Goal: Book appointment/travel/reservation

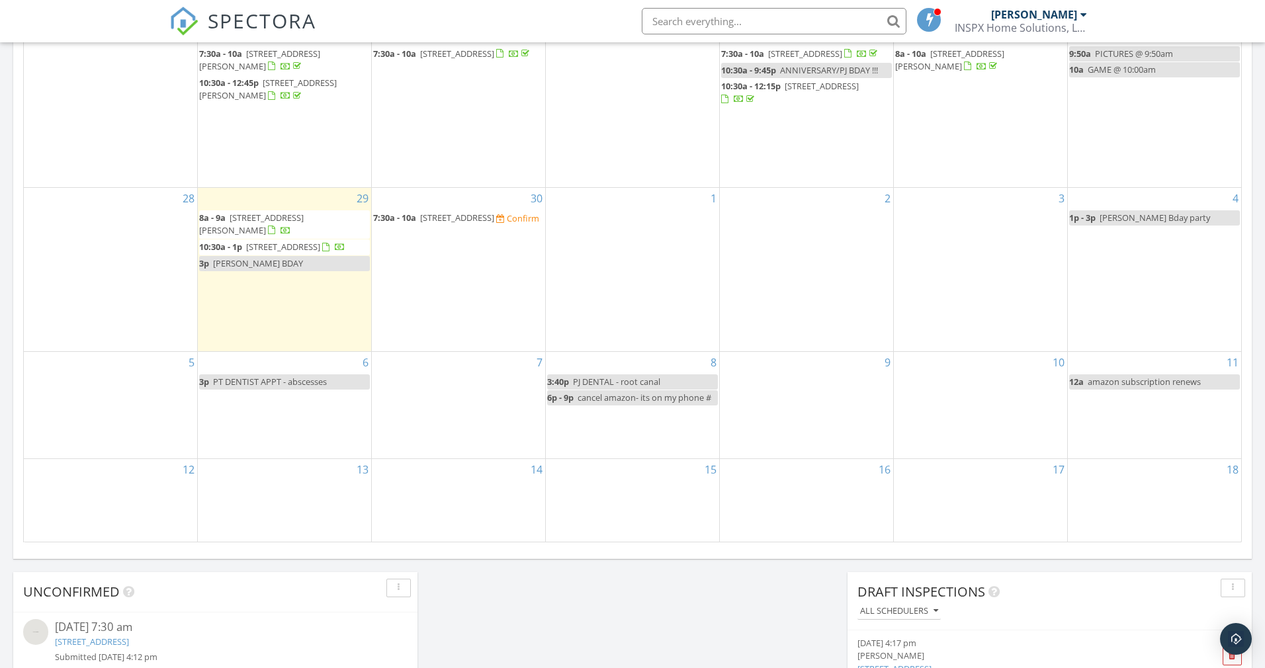
scroll to position [554, 0]
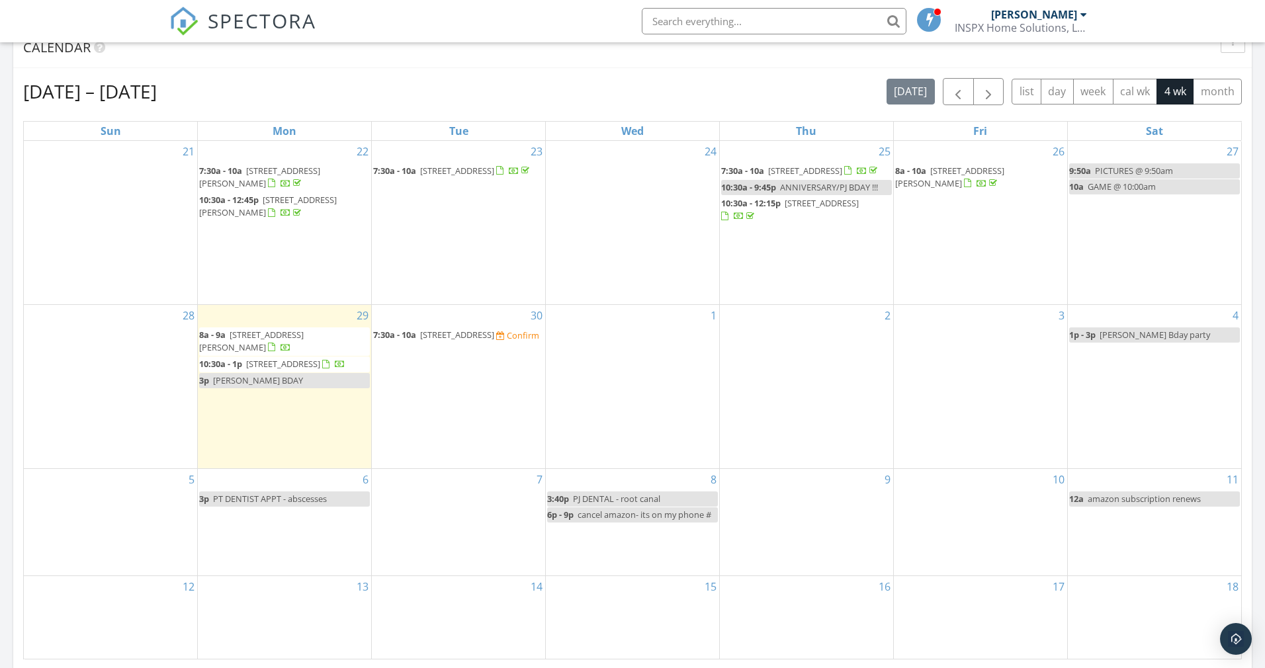
click at [477, 341] on span "1263 Otono Dr, Palm Springs 92264" at bounding box center [457, 335] width 74 height 12
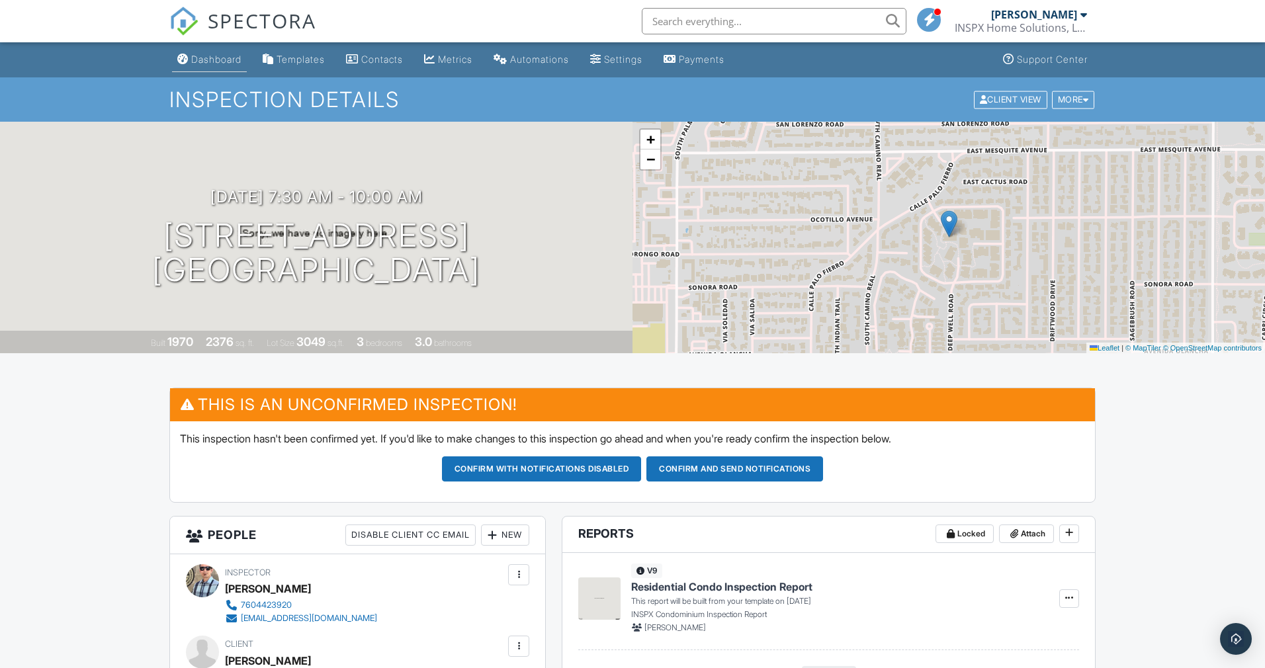
click at [225, 62] on div "Dashboard" at bounding box center [216, 59] width 50 height 11
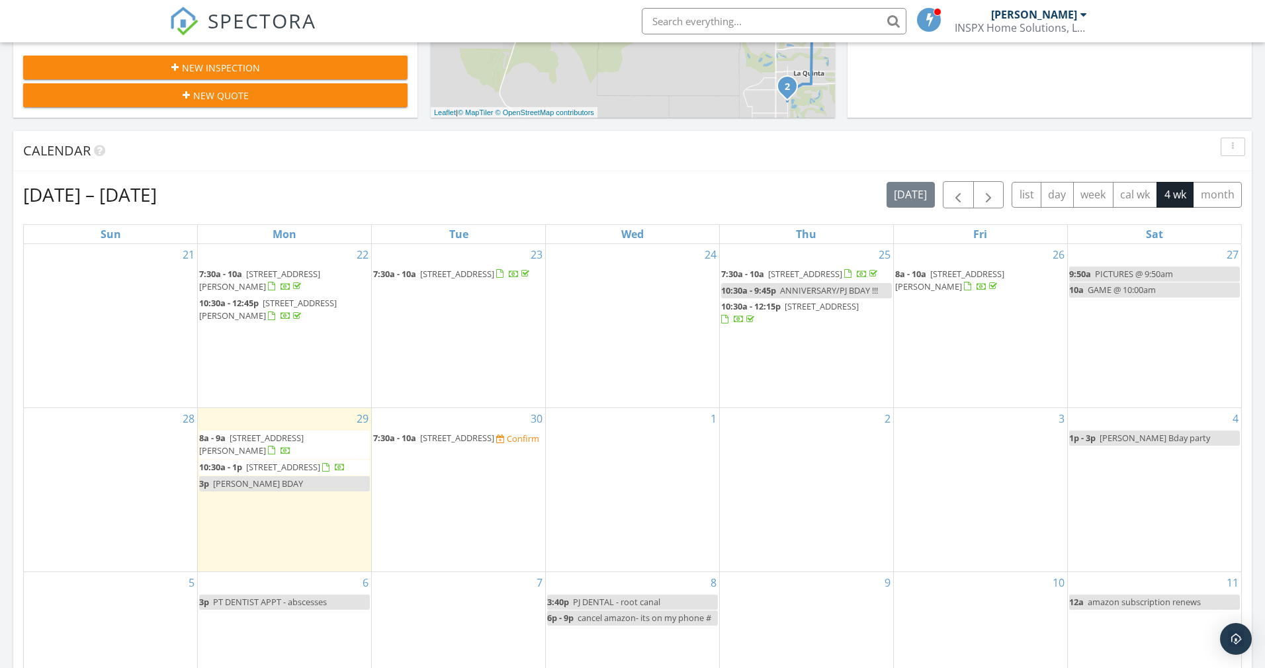
scroll to position [504, 0]
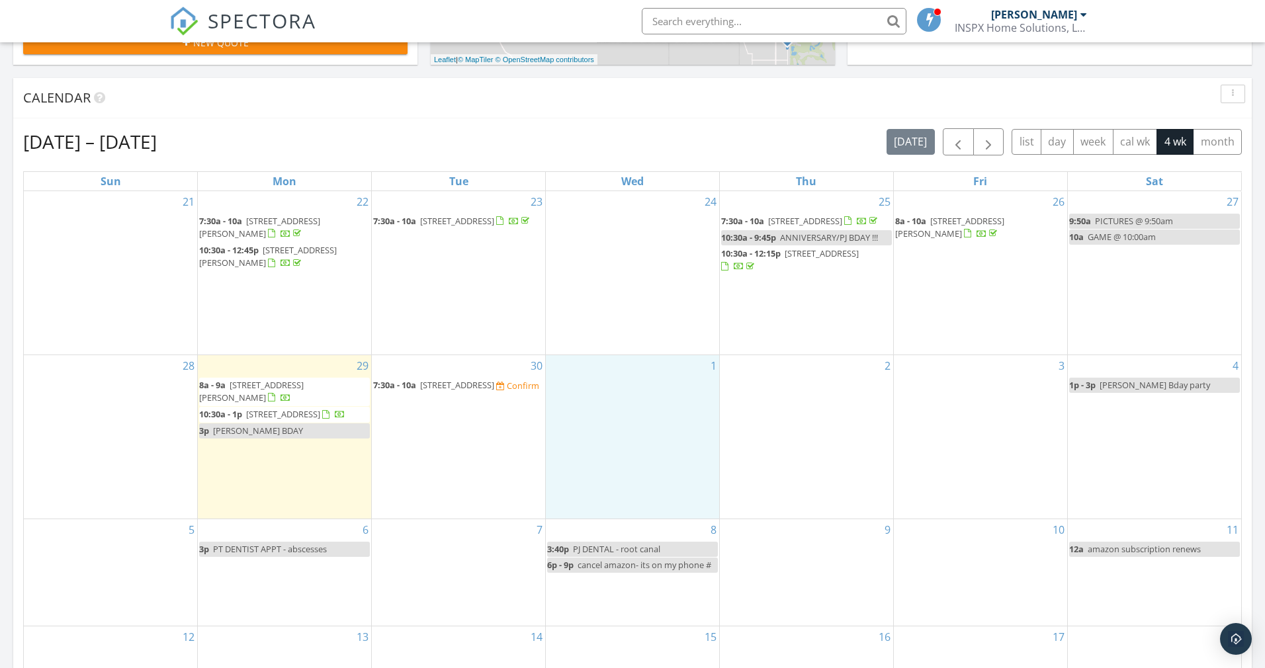
click at [615, 494] on div "1" at bounding box center [632, 436] width 173 height 163
click at [618, 457] on link "Event" at bounding box center [631, 459] width 68 height 21
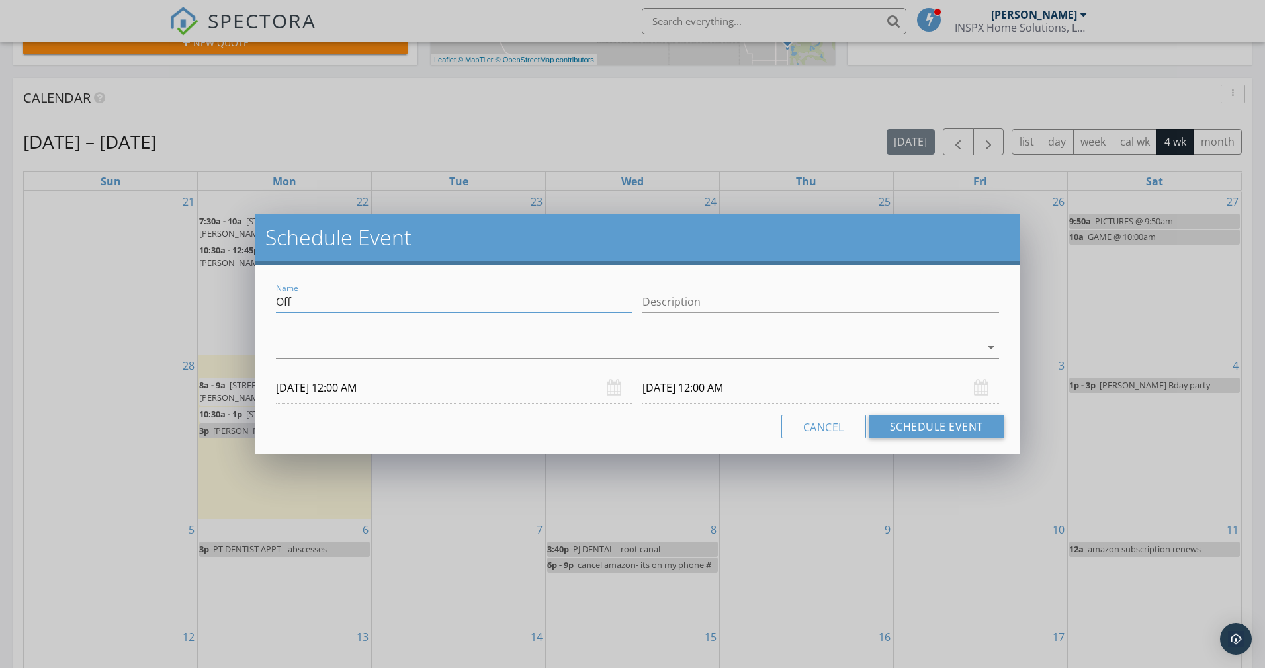
click at [407, 302] on input "Off" at bounding box center [454, 302] width 356 height 22
type input "O"
type input "Soccer"
click at [292, 425] on div "Cancel Schedule Event" at bounding box center [637, 427] width 733 height 24
click at [298, 388] on input "10/01/2025 12:00 AM" at bounding box center [454, 388] width 356 height 32
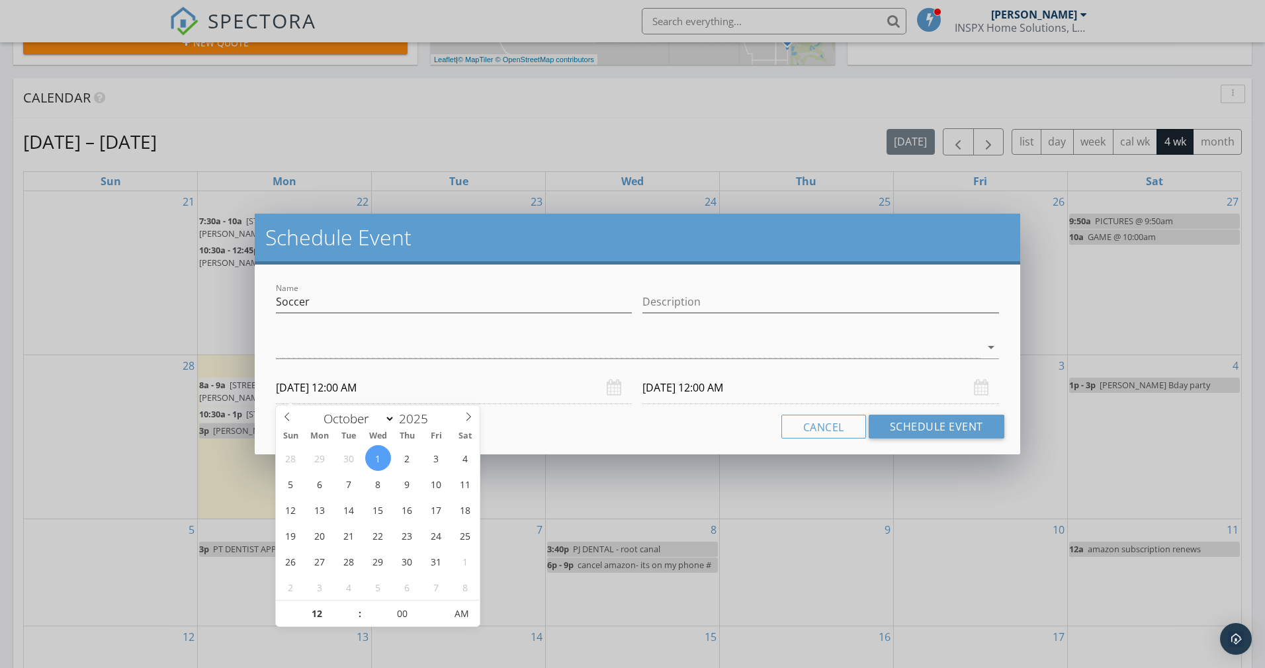
click at [660, 394] on input "10/02/2025 12:00 AM" at bounding box center [820, 388] width 356 height 32
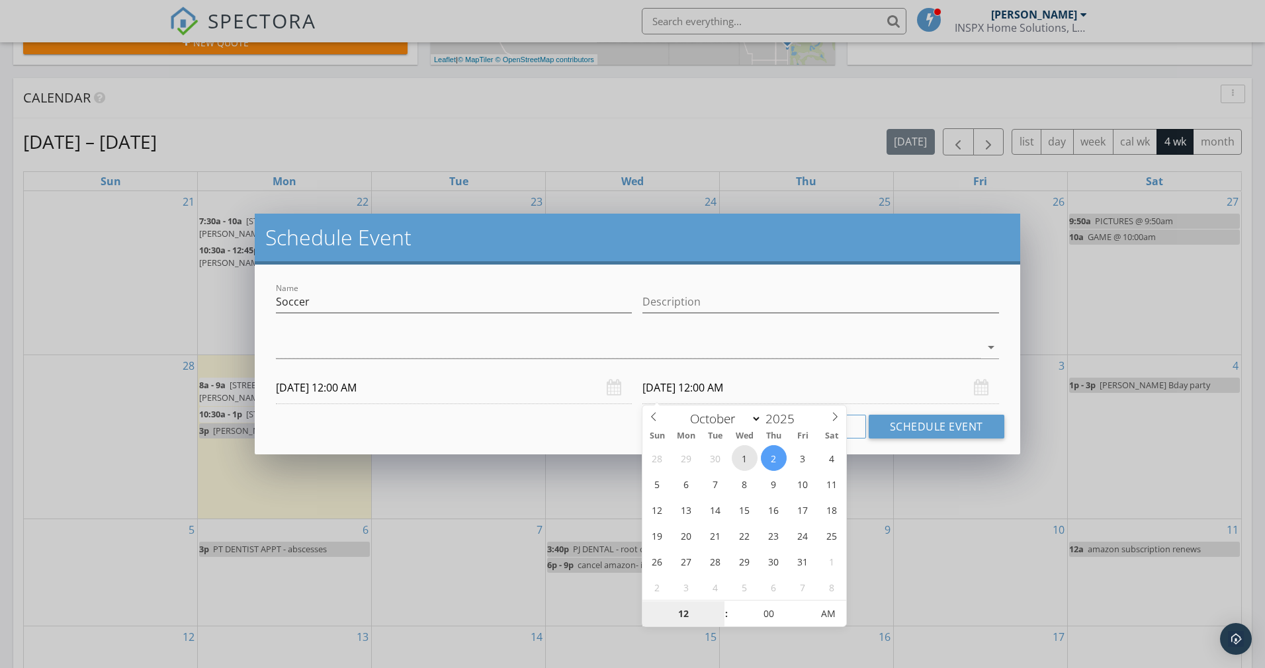
type input "10/01/2025 12:00 AM"
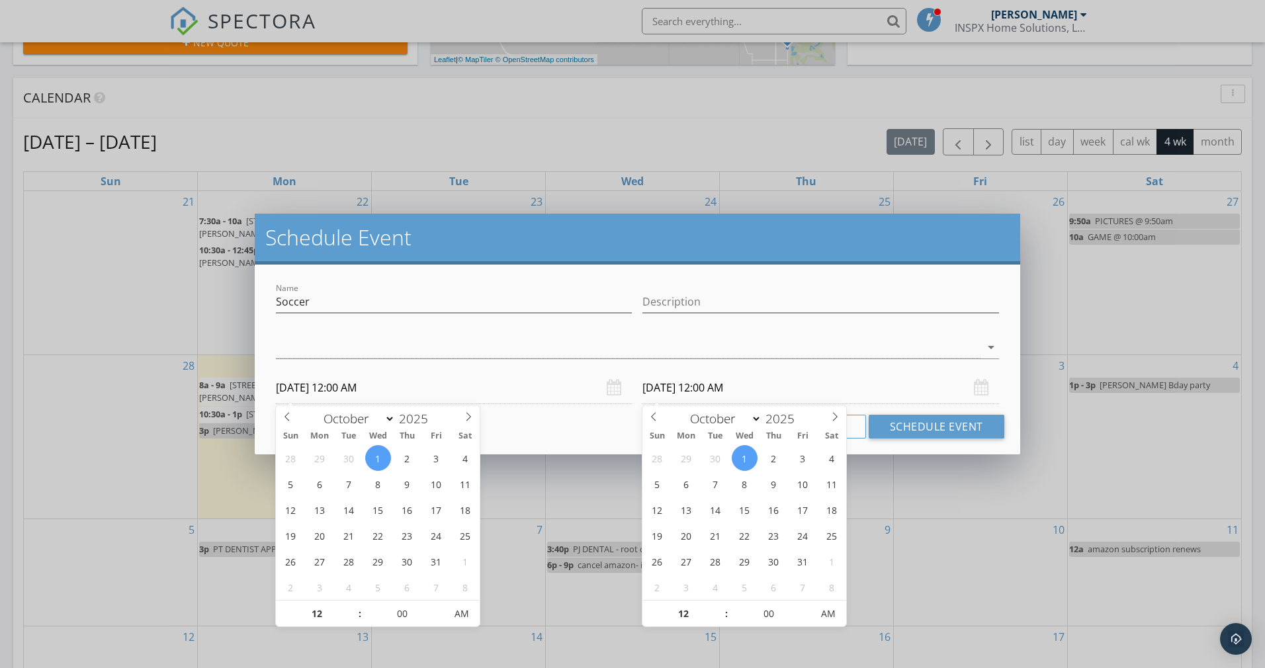
drag, startPoint x: 341, startPoint y: 386, endPoint x: 353, endPoint y: 386, distance: 11.2
click at [347, 387] on input "10/01/2025 12:00 AM" at bounding box center [454, 388] width 356 height 32
click at [328, 615] on input "12" at bounding box center [316, 614] width 81 height 26
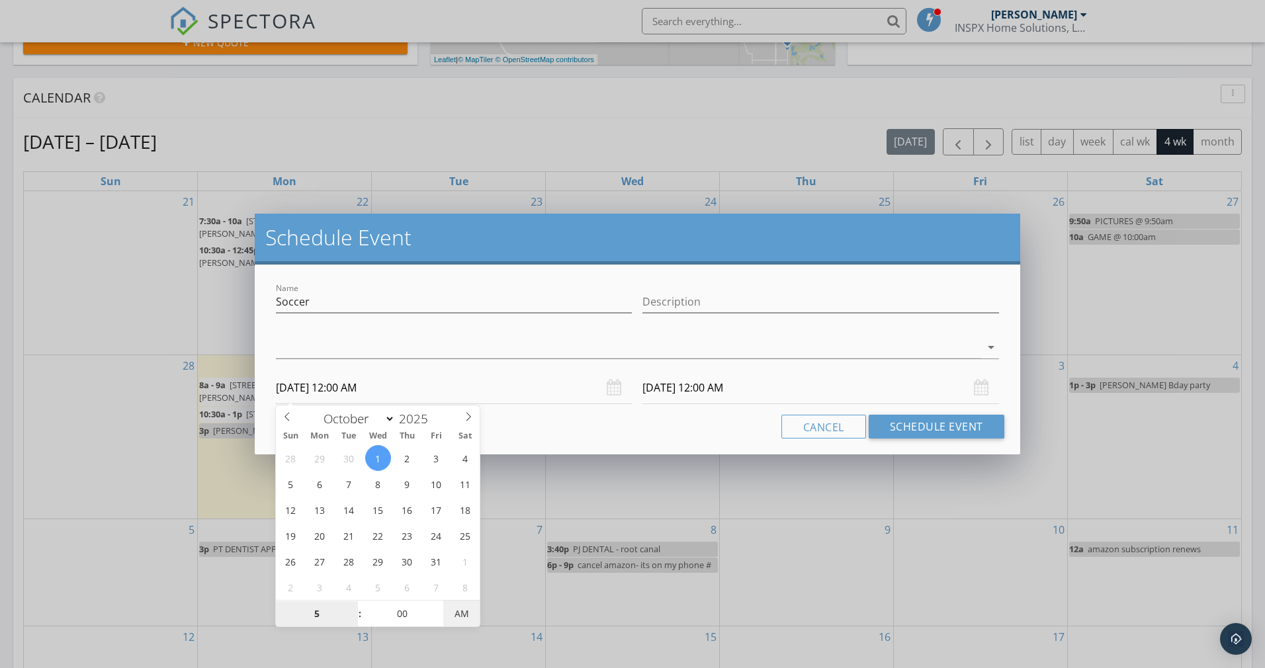
type input "05"
type input "10/01/2025 5:00 PM"
click at [453, 613] on span "PM" at bounding box center [461, 614] width 36 height 26
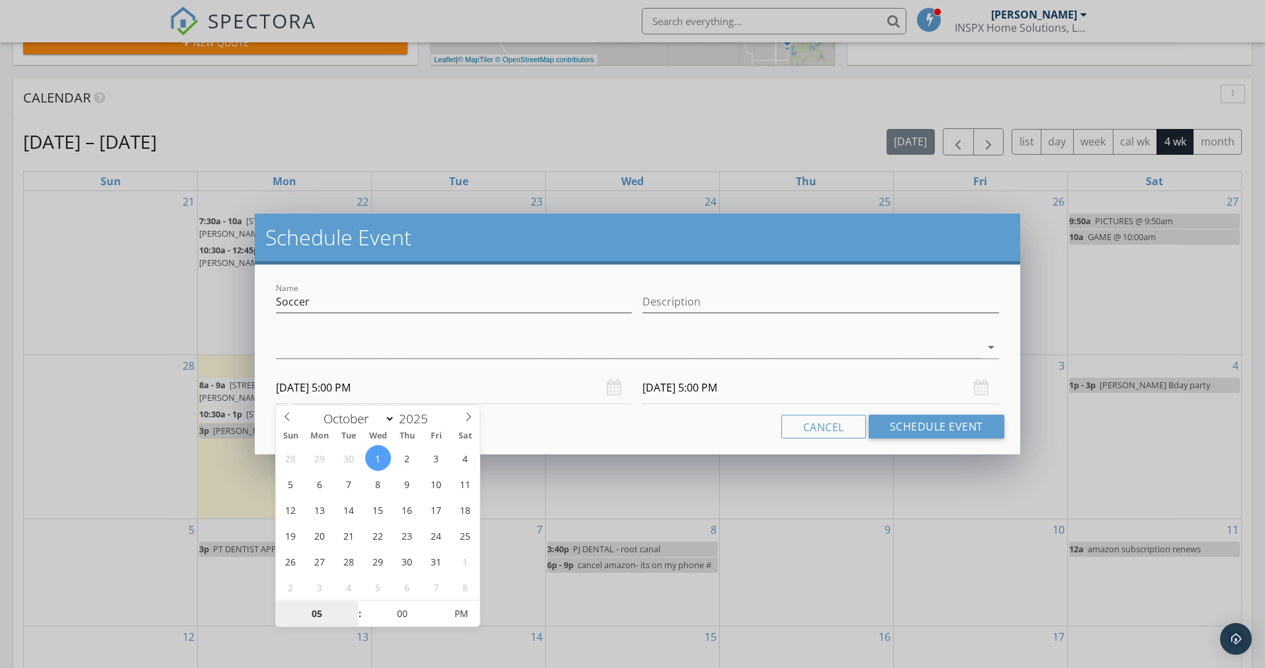
type input "05"
click at [578, 445] on div "Name Soccer Description check_box_outline_blank Paul Johnson arrow_drop_down 10…" at bounding box center [637, 360] width 765 height 190
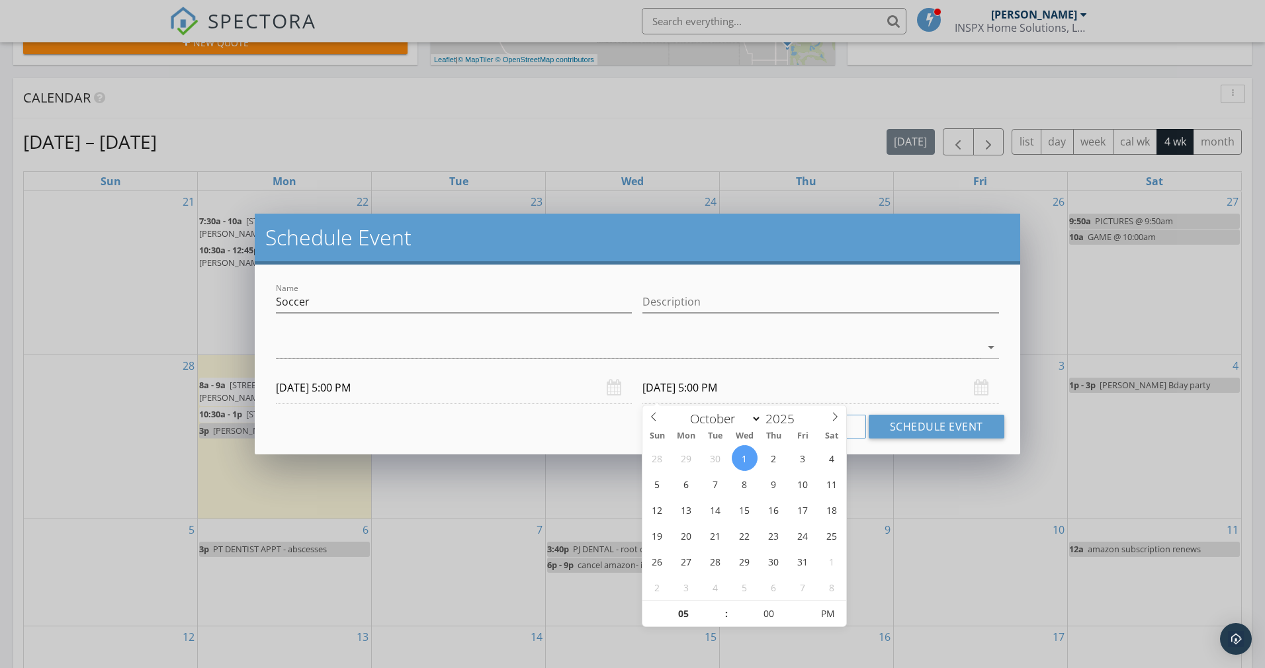
click at [714, 388] on input "10/01/2025 5:00 PM" at bounding box center [820, 388] width 356 height 32
click at [695, 624] on input "05" at bounding box center [682, 614] width 81 height 26
type input "06"
type input "10/01/2025 6:00 PM"
click at [608, 423] on div "Cancel Schedule Event" at bounding box center [637, 427] width 733 height 24
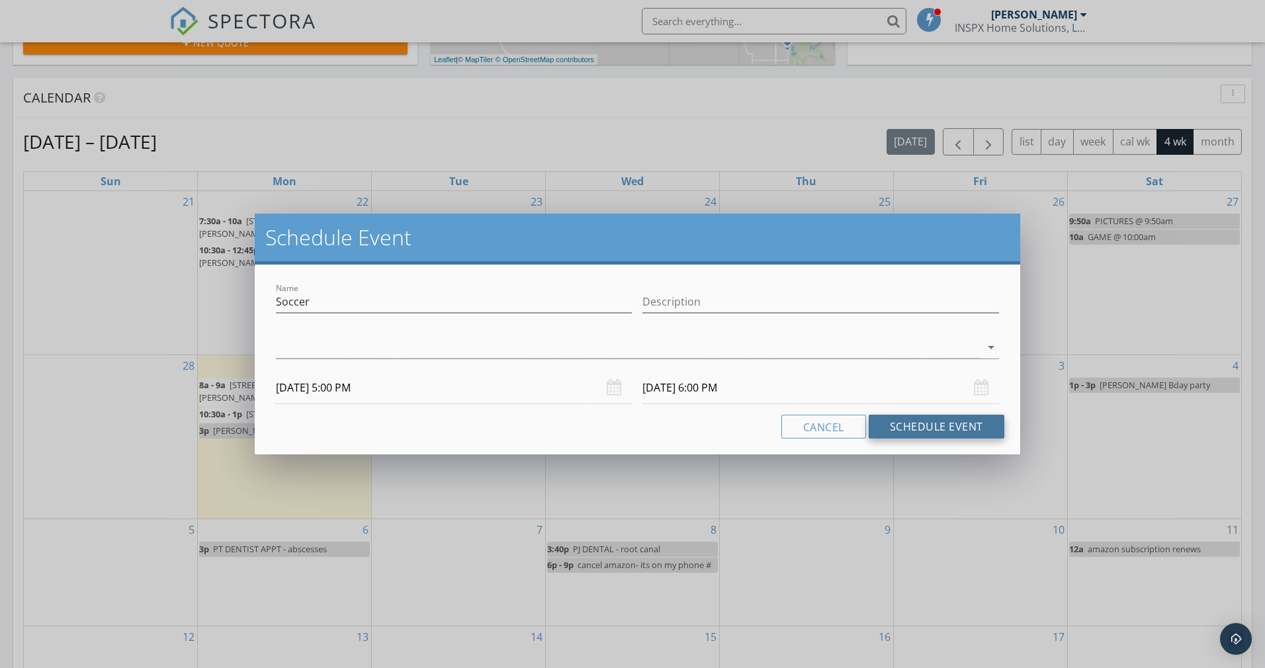
click at [960, 424] on button "Schedule Event" at bounding box center [937, 427] width 136 height 24
click at [288, 343] on div at bounding box center [628, 348] width 704 height 22
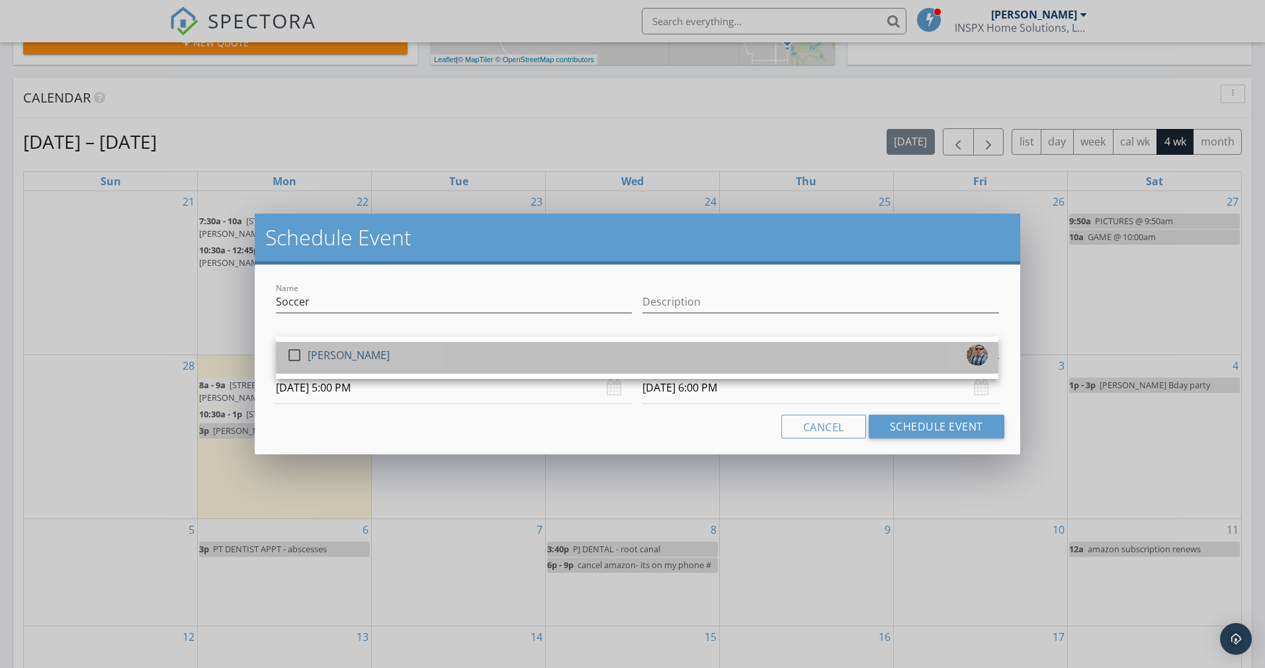
click at [290, 343] on link "check_box_outline_blank Paul Johnson" at bounding box center [637, 358] width 723 height 32
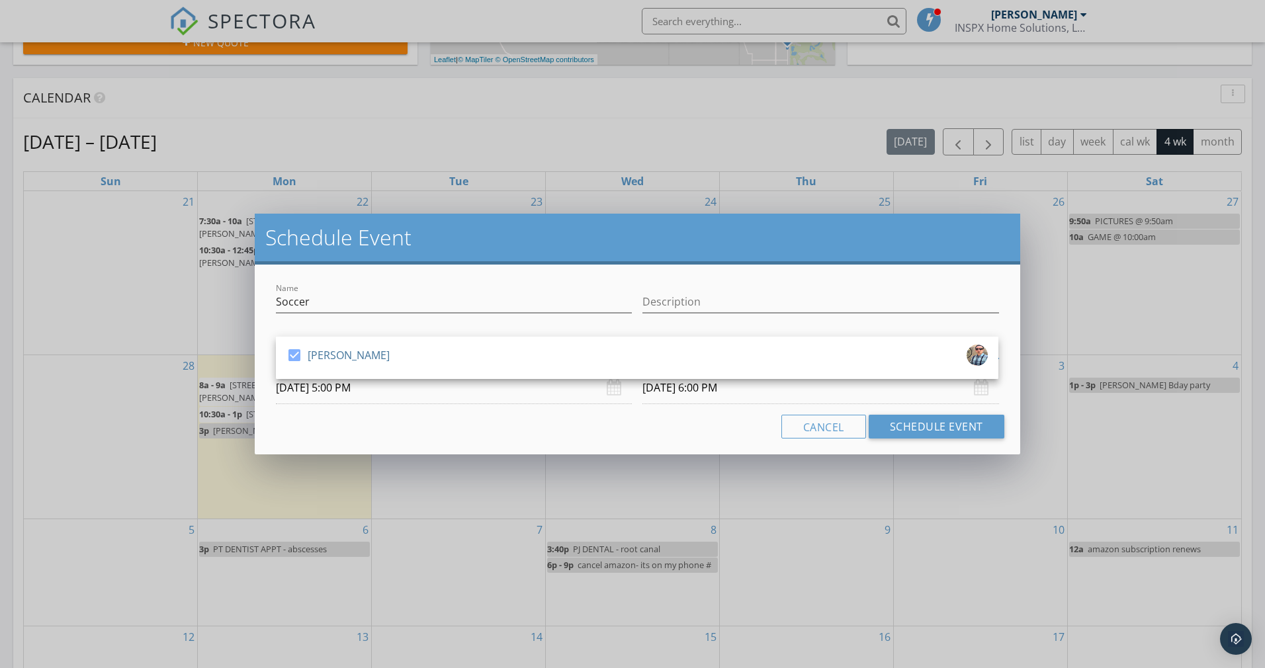
click at [535, 460] on div "Schedule Event Name Soccer Description check_box Paul Johnson Paul Johnson arro…" at bounding box center [632, 334] width 1265 height 668
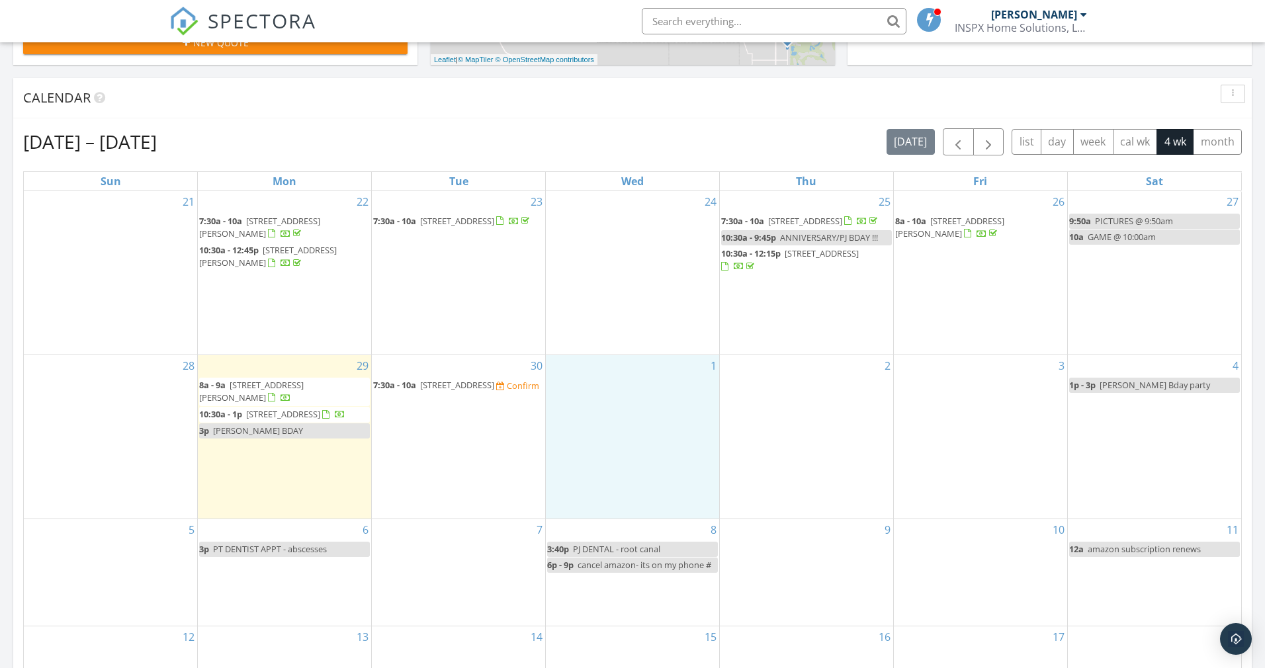
click at [617, 447] on div "1" at bounding box center [632, 436] width 173 height 163
click at [624, 404] on link "Event" at bounding box center [631, 412] width 68 height 21
select select "9"
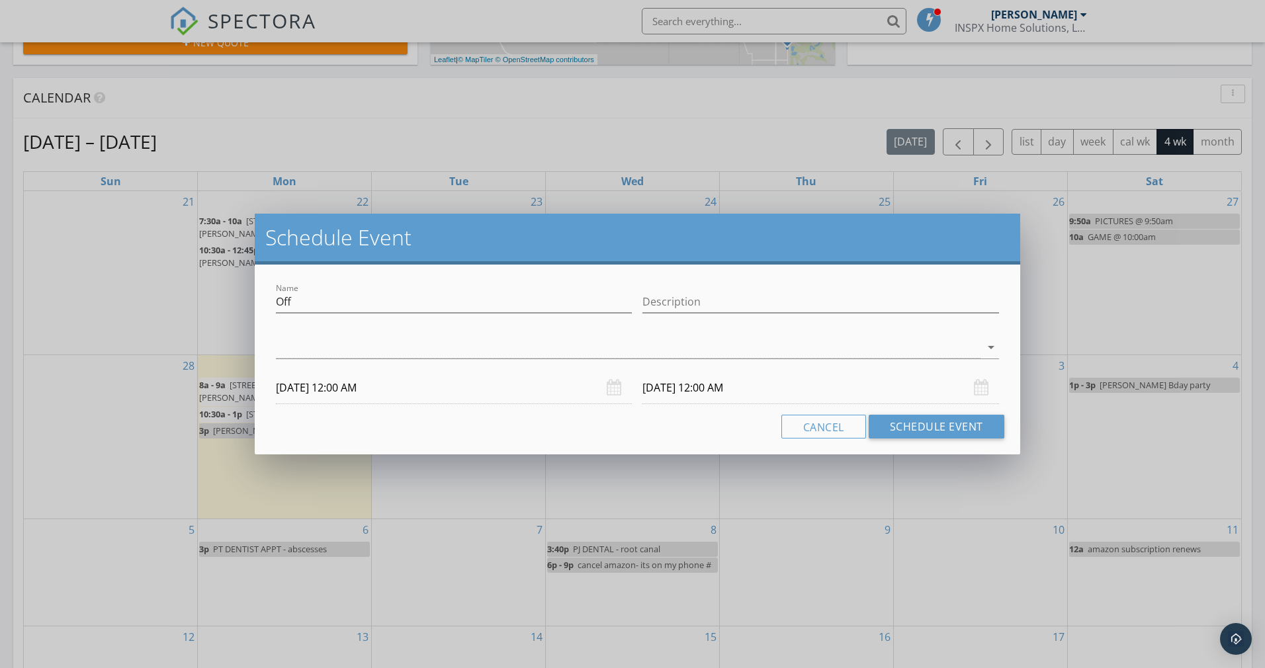
click at [676, 382] on input "10/02/2025 12:00 AM" at bounding box center [820, 388] width 356 height 32
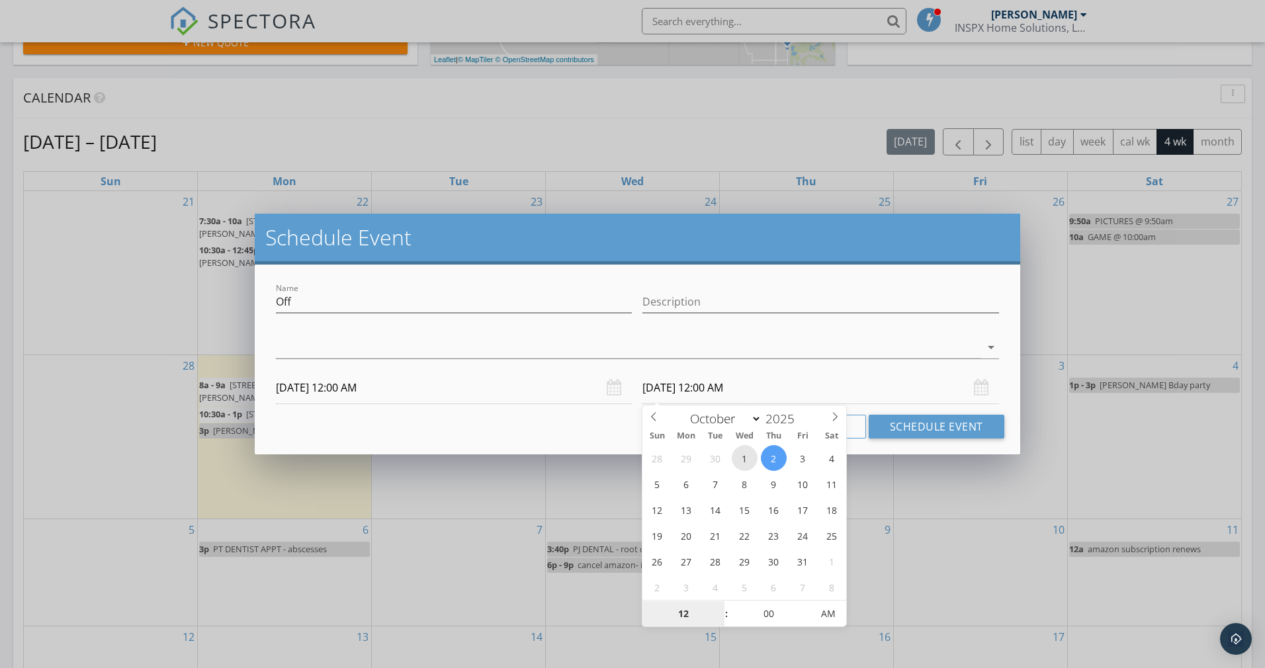
type input "10/01/2025 12:00 AM"
click at [343, 389] on input "10/01/2025 12:00 AM" at bounding box center [454, 388] width 356 height 32
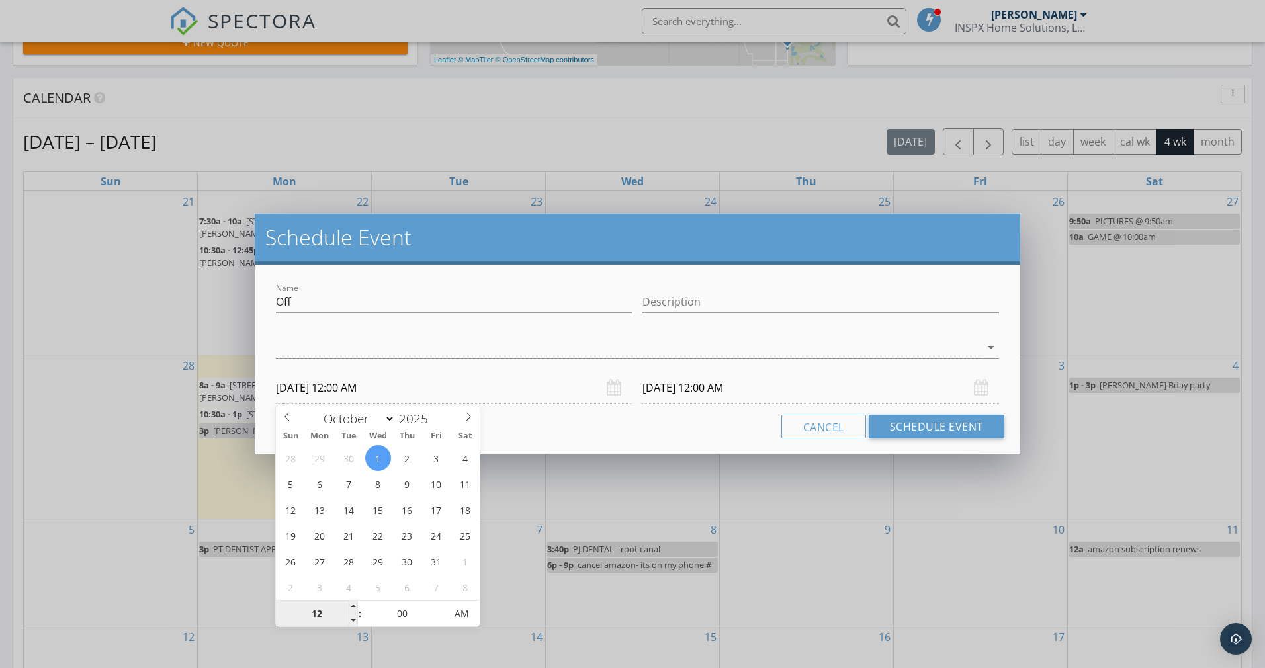
click at [326, 621] on input "12" at bounding box center [316, 614] width 81 height 26
type input "05"
type input "10/01/2025 5:00 PM"
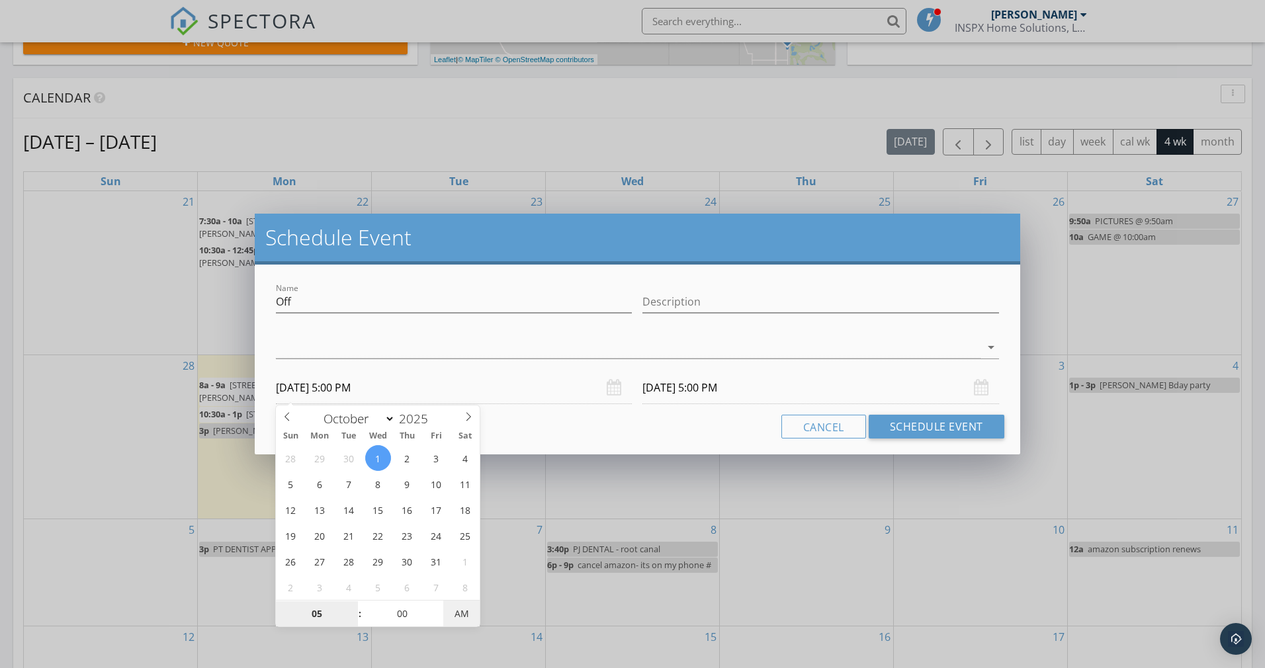
click at [449, 623] on span "AM" at bounding box center [461, 614] width 36 height 26
type input "05"
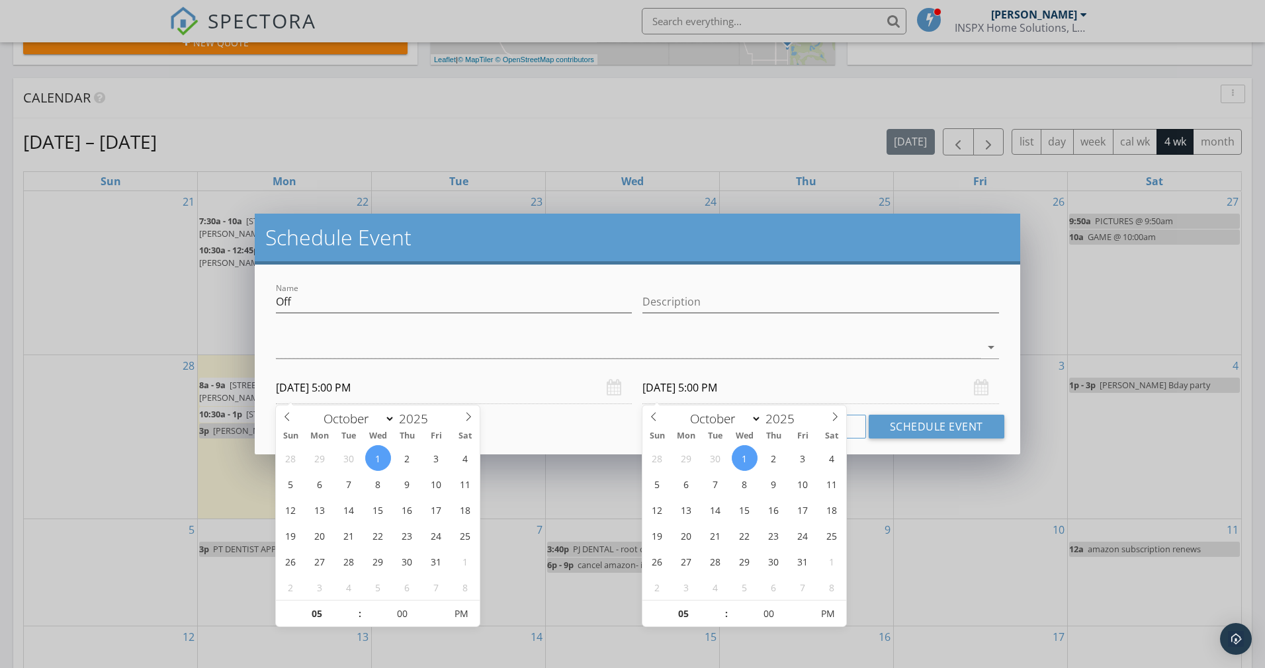
click at [711, 388] on input "10/01/2025 5:00 PM" at bounding box center [820, 388] width 356 height 32
click at [670, 621] on input "05" at bounding box center [682, 614] width 81 height 26
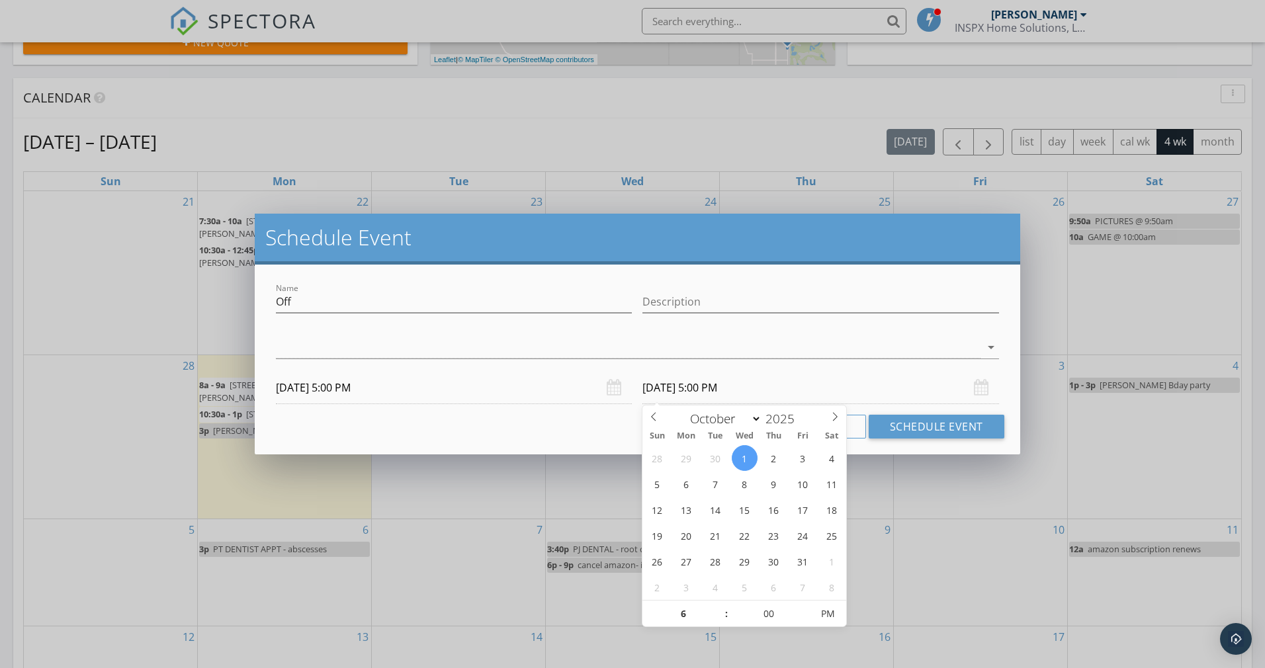
type input "06"
type input "10/01/2025 6:00 PM"
click at [568, 413] on div "Name Off Description check_box_outline_blank Paul Johnson arrow_drop_down 10/01…" at bounding box center [637, 360] width 765 height 190
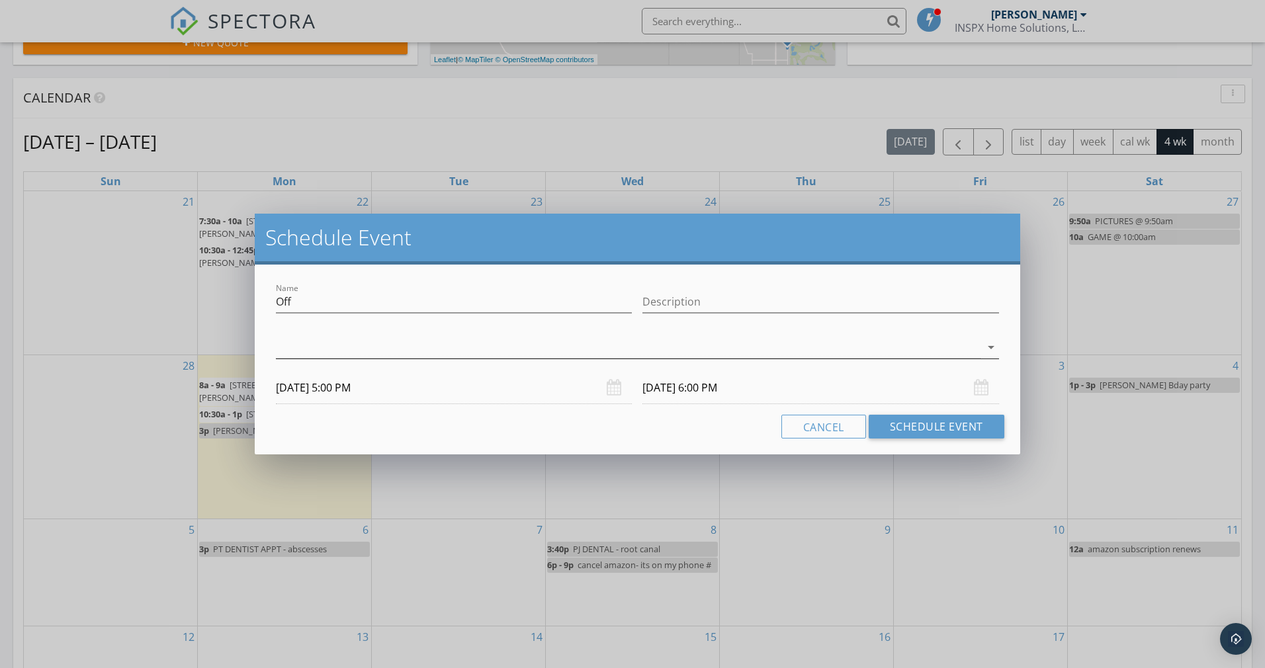
click at [332, 337] on div at bounding box center [628, 348] width 704 height 22
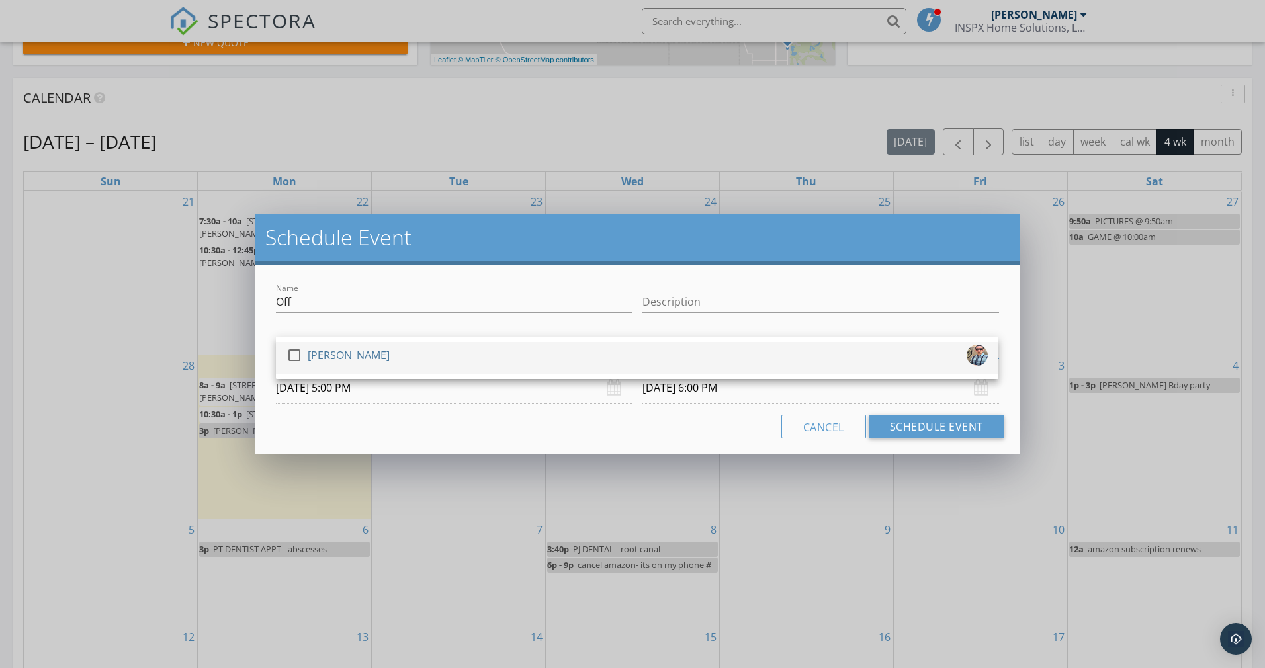
click at [292, 357] on div at bounding box center [294, 355] width 22 height 22
click at [304, 306] on input "Off" at bounding box center [454, 302] width 356 height 22
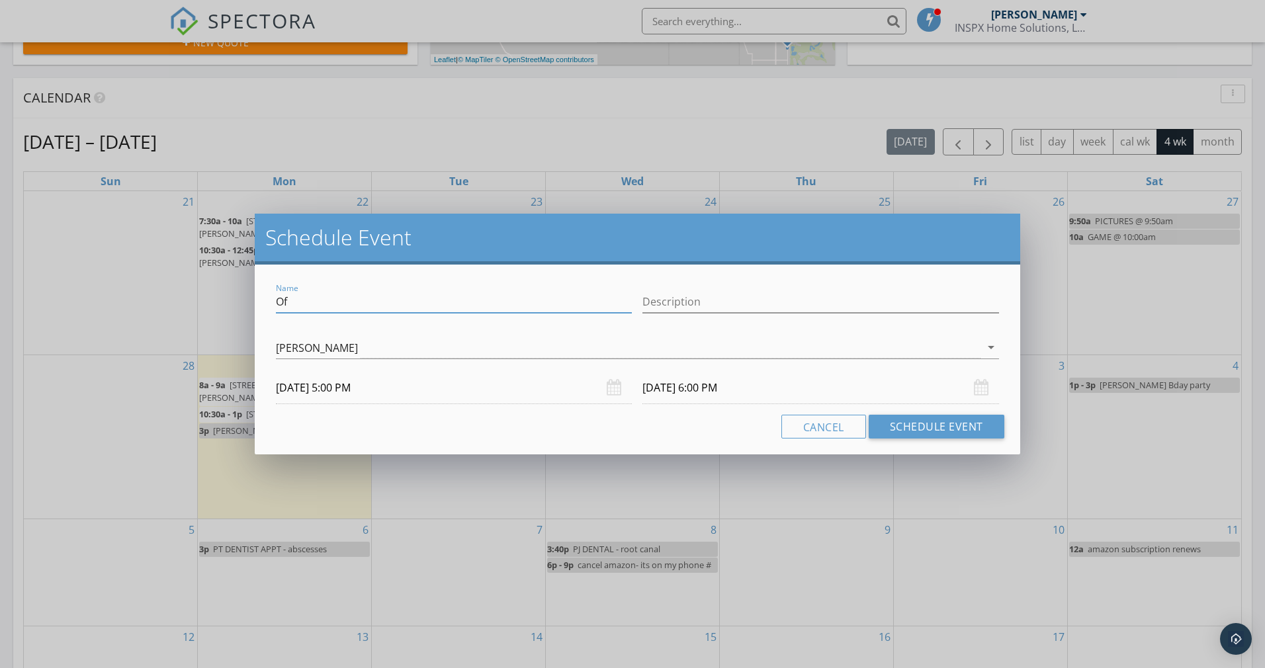
type input "O"
click at [481, 293] on input "Soccer" at bounding box center [454, 302] width 356 height 22
type input "Soccer"
click at [609, 423] on div "Cancel Schedule Event" at bounding box center [637, 427] width 733 height 24
click at [915, 425] on button "Schedule Event" at bounding box center [937, 427] width 136 height 24
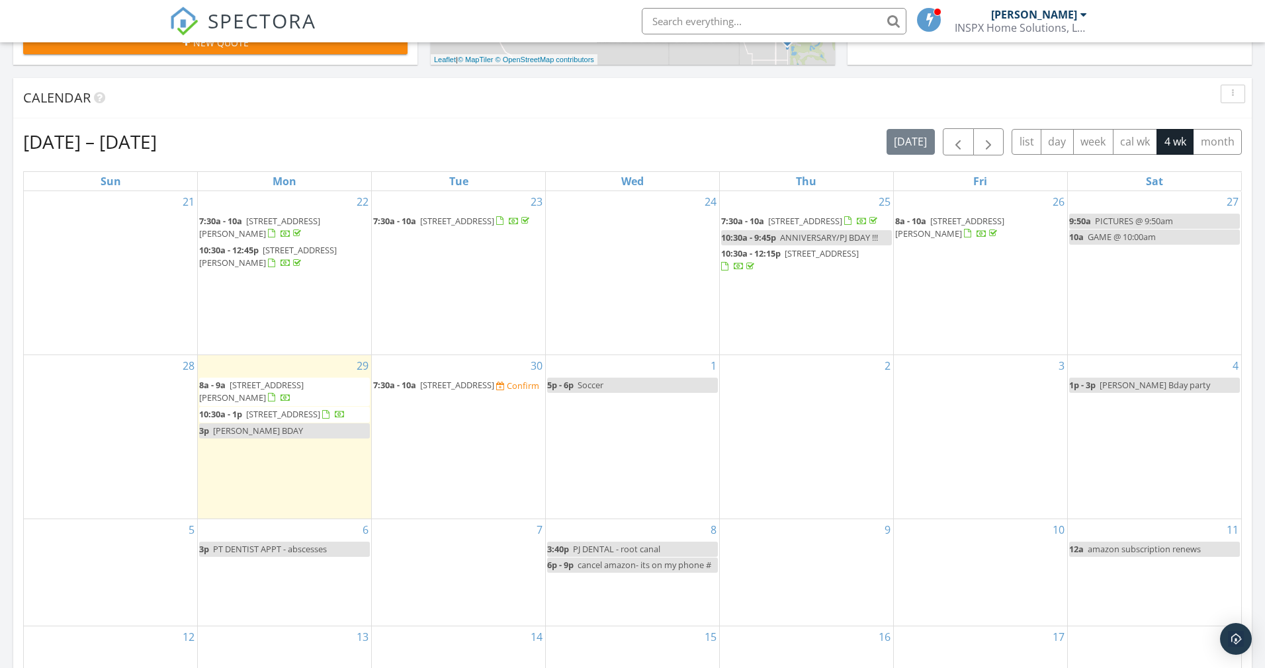
click at [468, 474] on div "30 7:30a - 10a 1263 Otono Dr, Palm Springs 92264 Confirm" at bounding box center [458, 436] width 173 height 163
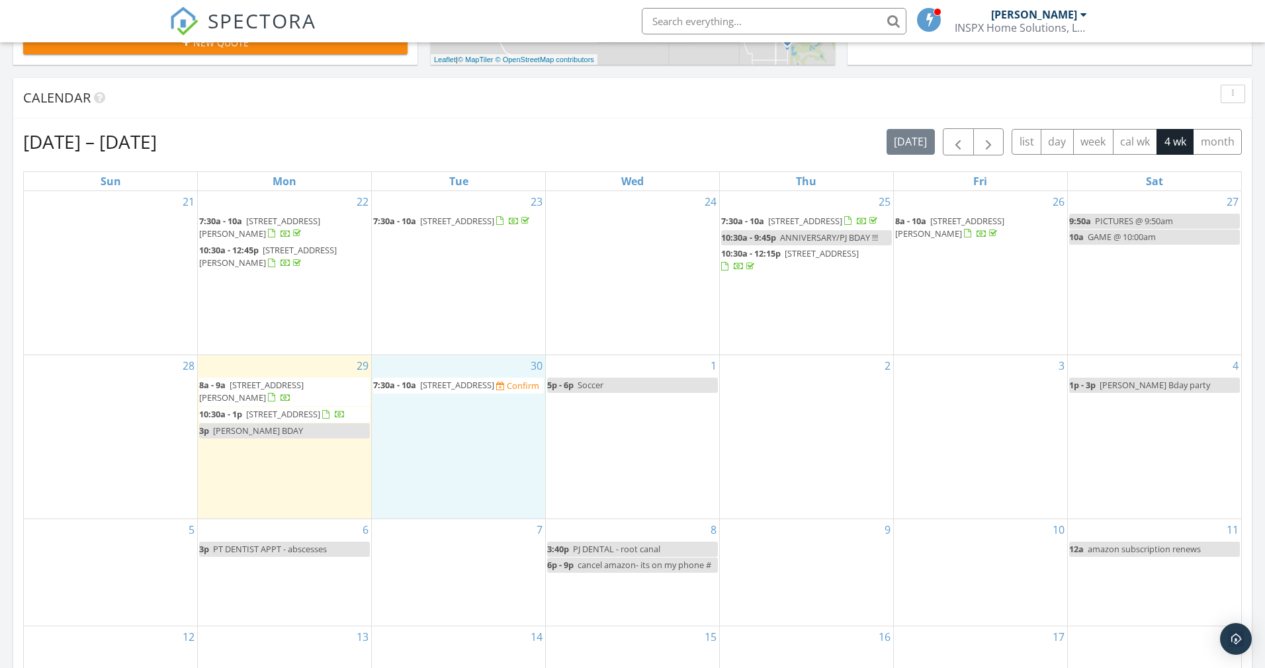
click at [643, 442] on div "1 5p - 6p Soccer" at bounding box center [632, 436] width 173 height 163
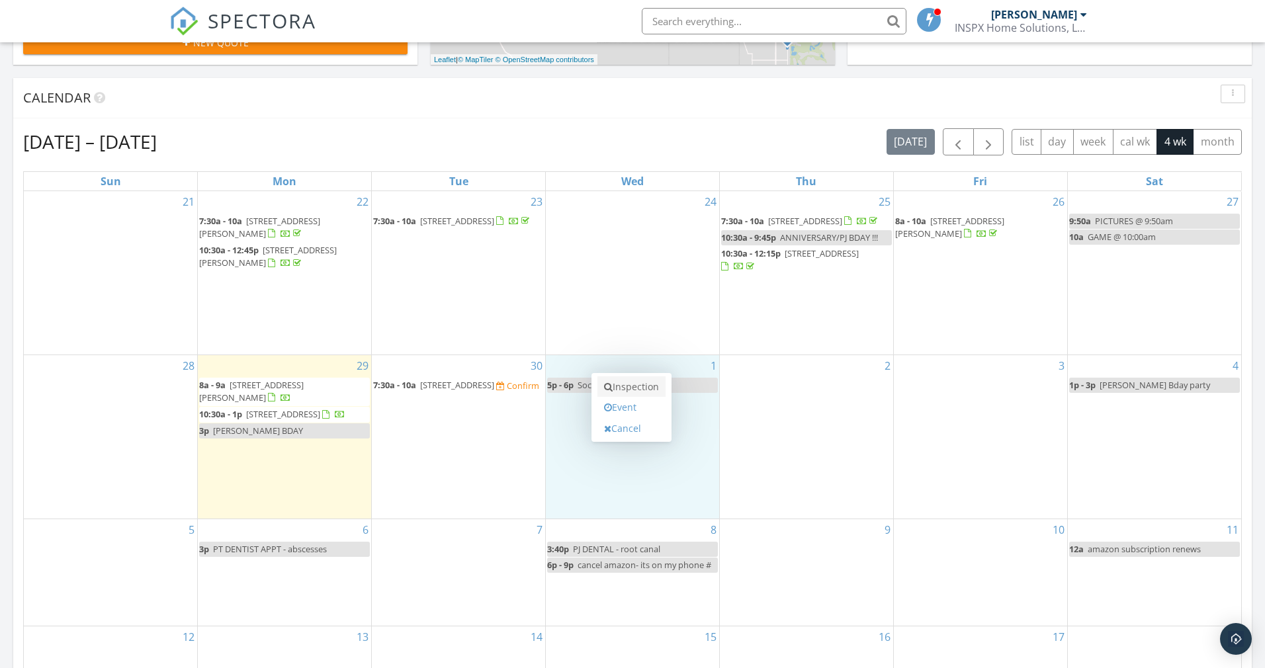
click at [639, 387] on link "Inspection" at bounding box center [631, 386] width 68 height 21
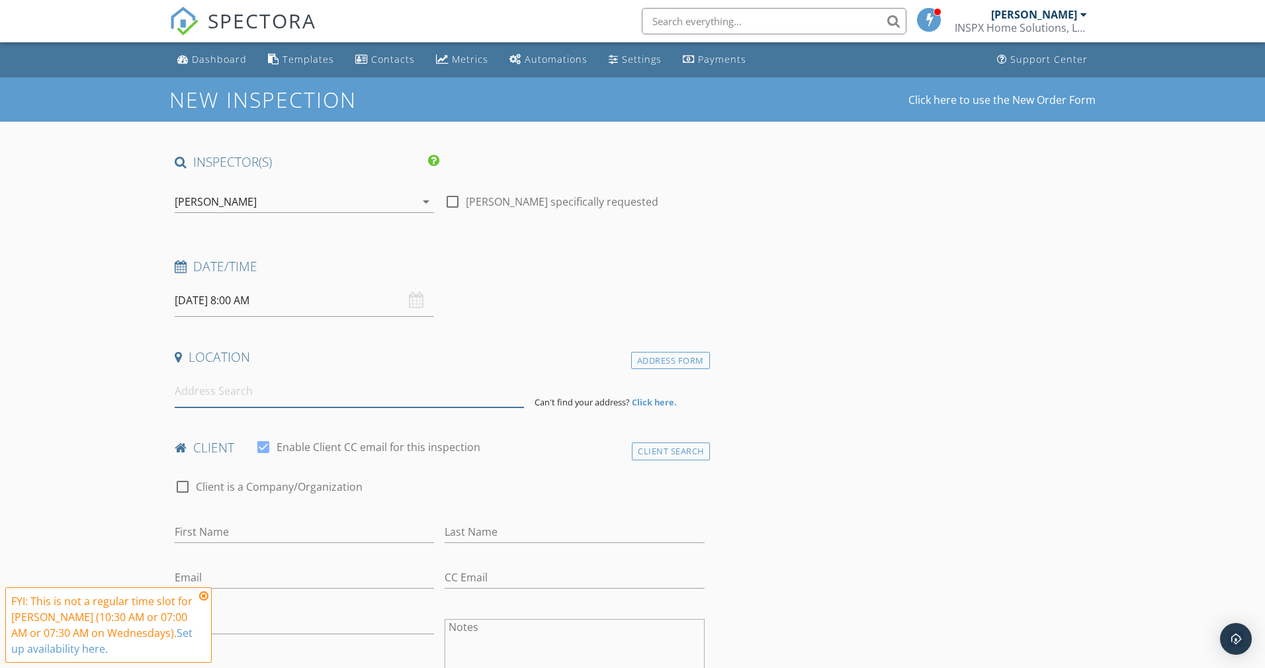
click at [319, 402] on input at bounding box center [349, 391] width 349 height 32
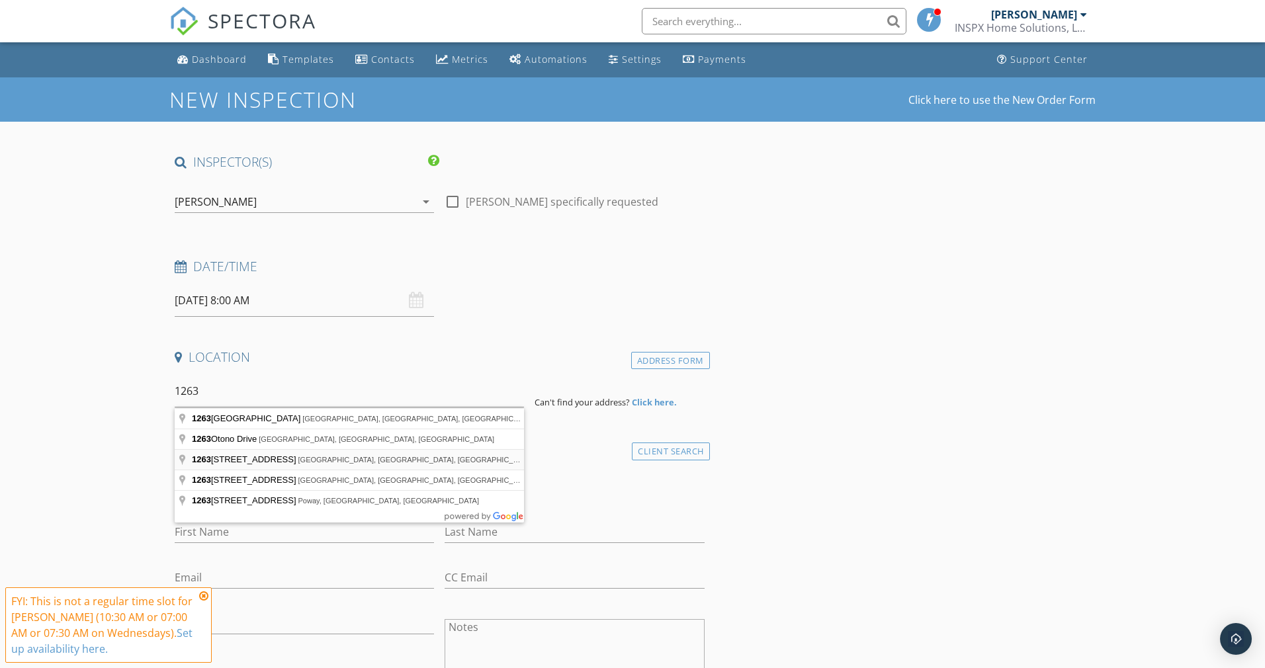
type input "[STREET_ADDRESS]"
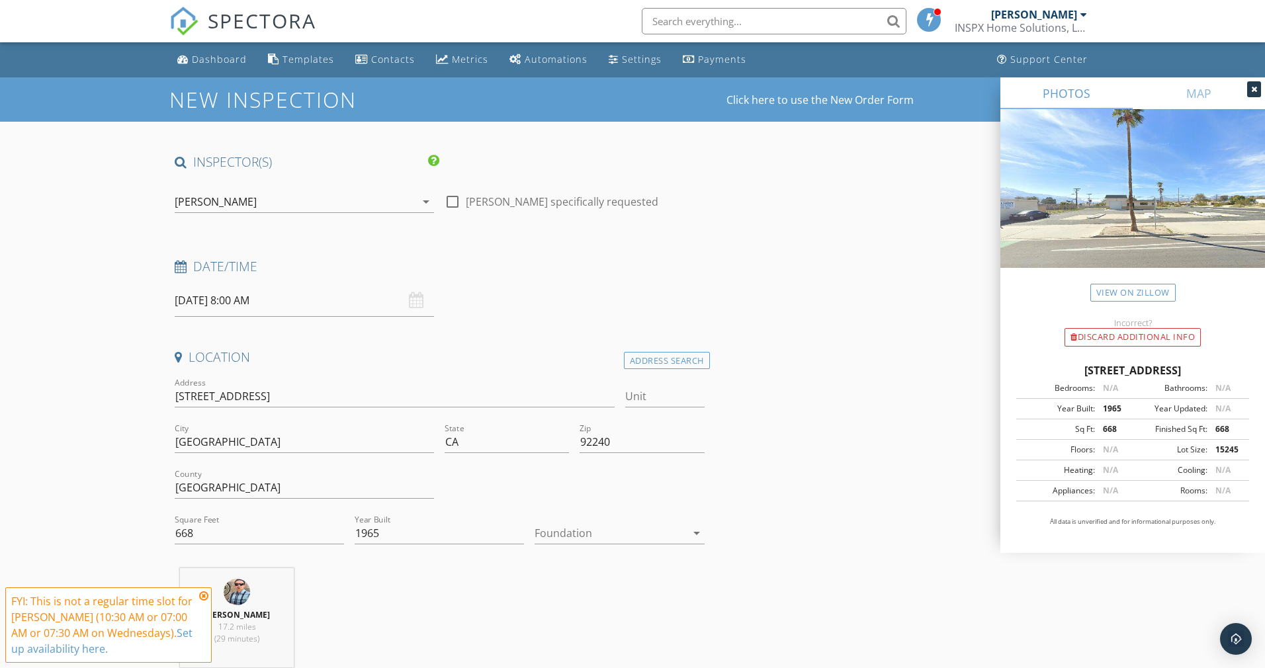
click at [582, 529] on div at bounding box center [610, 533] width 151 height 21
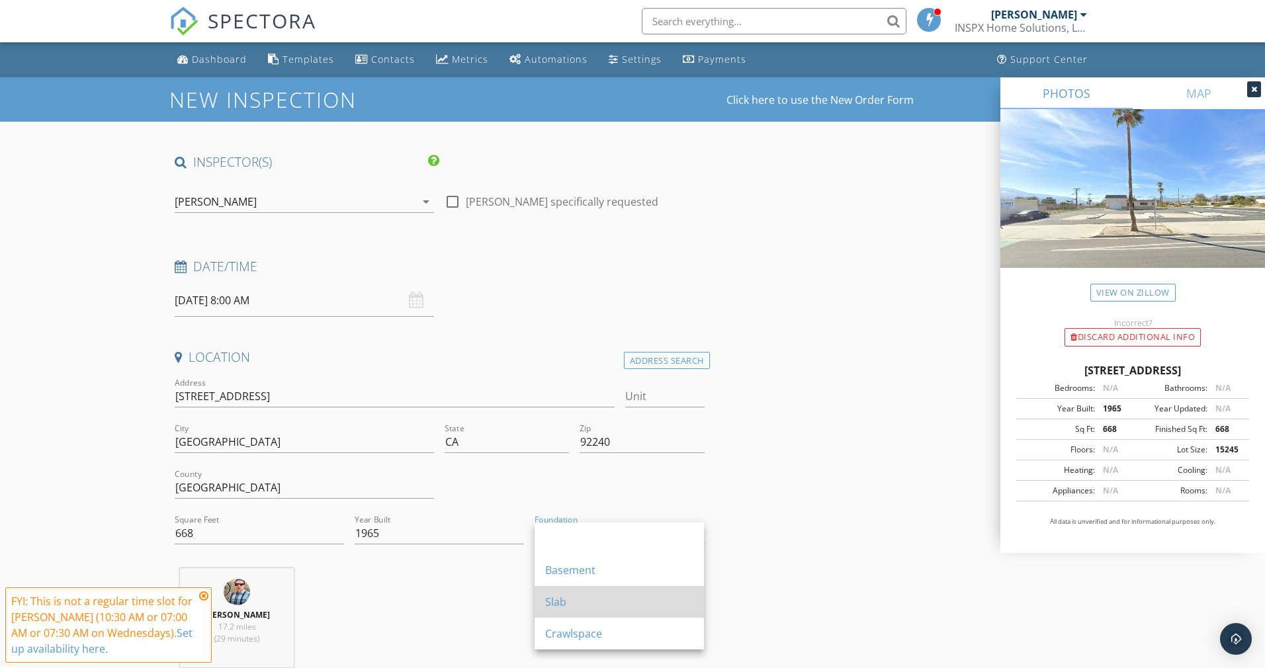
click at [586, 607] on div "Slab" at bounding box center [619, 602] width 148 height 16
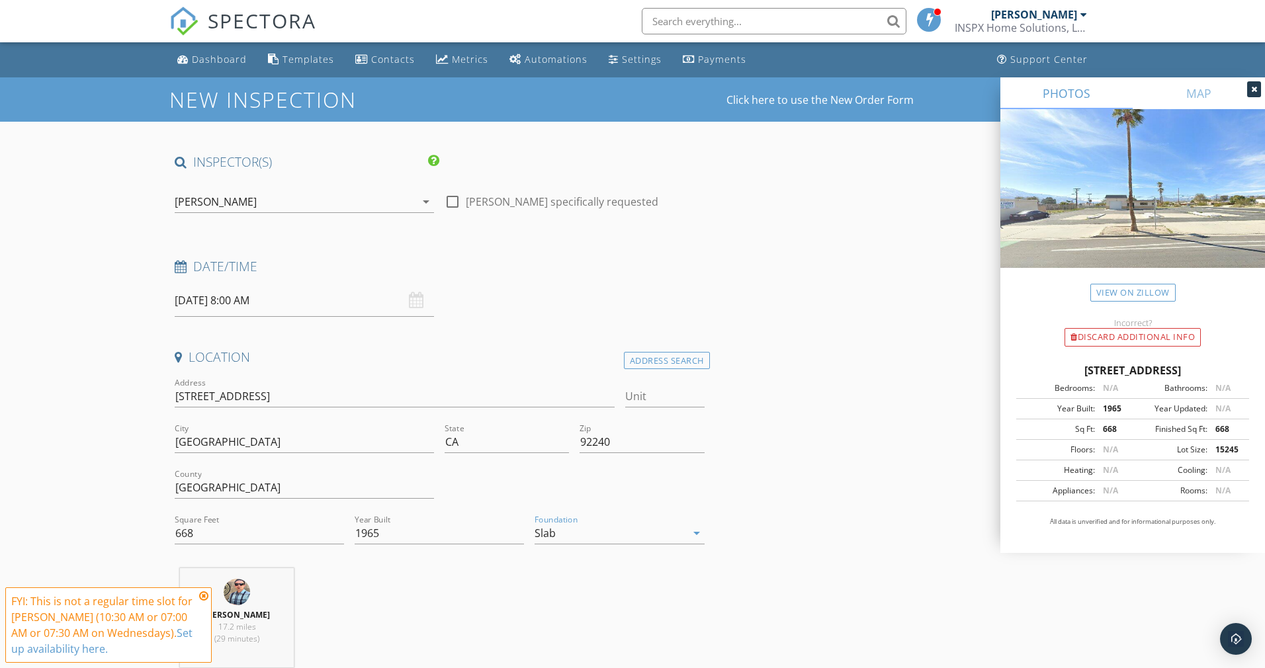
click at [451, 606] on div "Paul Johnson 17.2 miles (29 minutes)" at bounding box center [439, 623] width 541 height 110
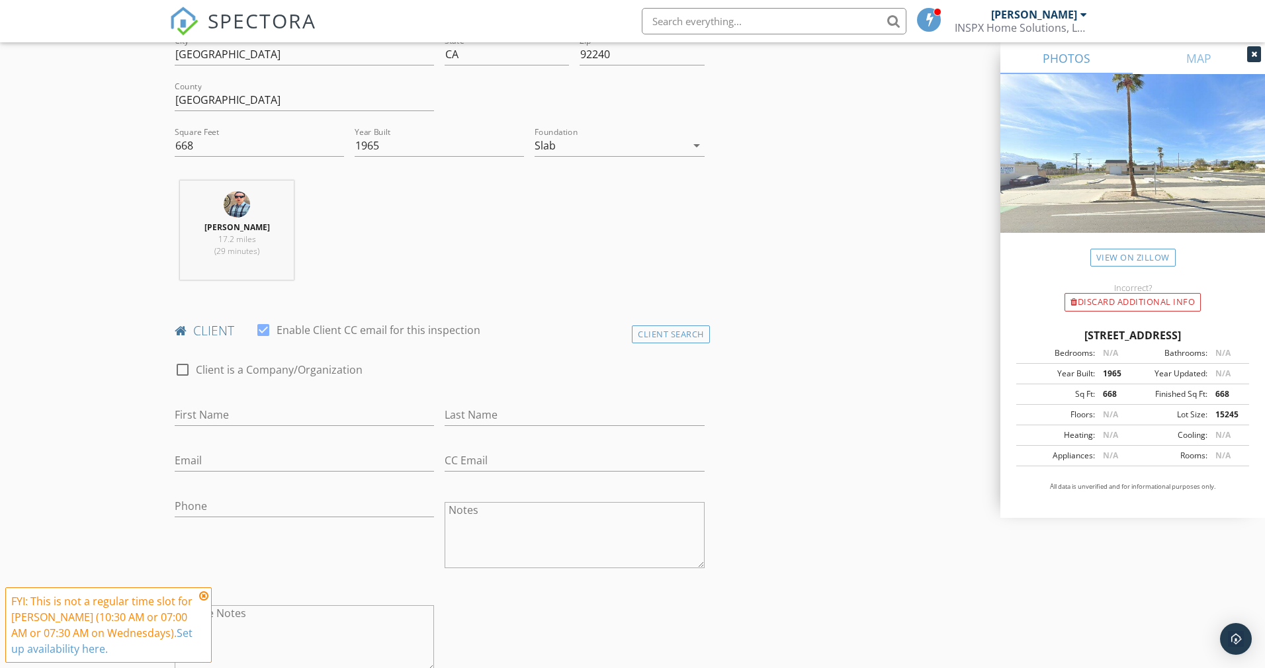
scroll to position [332, 0]
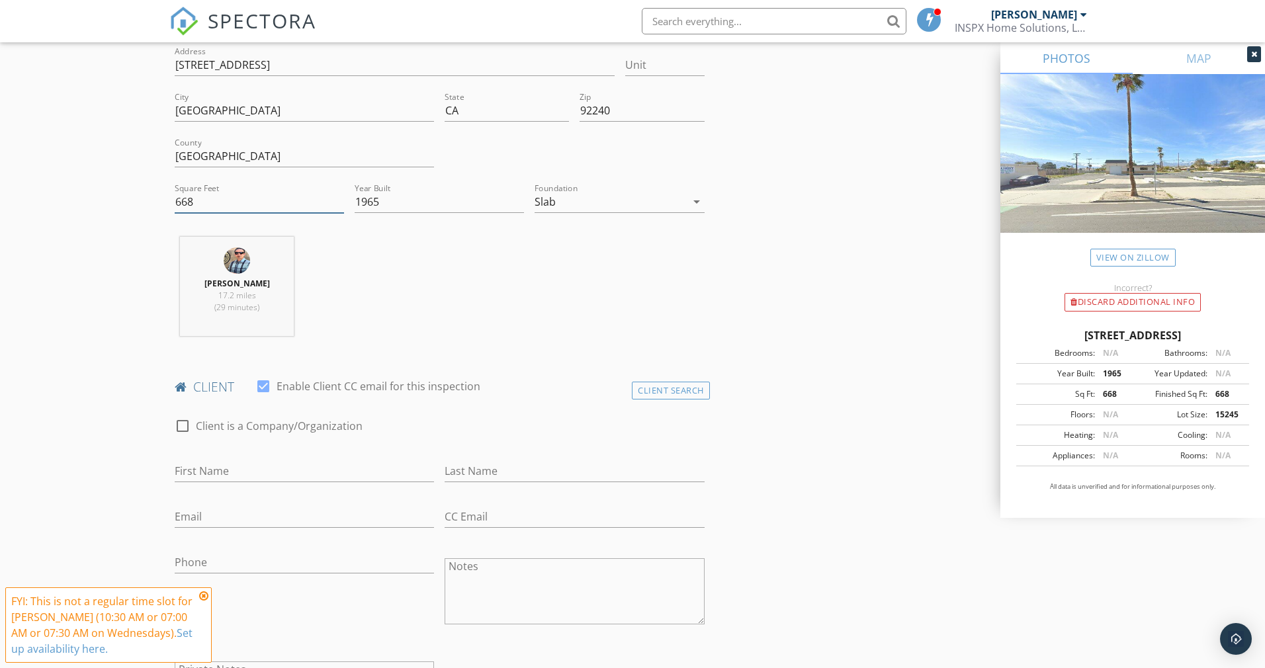
click at [276, 204] on input "668" at bounding box center [259, 202] width 169 height 22
type input "6"
type input "2376"
click at [497, 240] on div "Paul Johnson 17.2 miles (29 minutes)" at bounding box center [439, 292] width 541 height 110
click at [431, 199] on input "1965" at bounding box center [439, 202] width 169 height 22
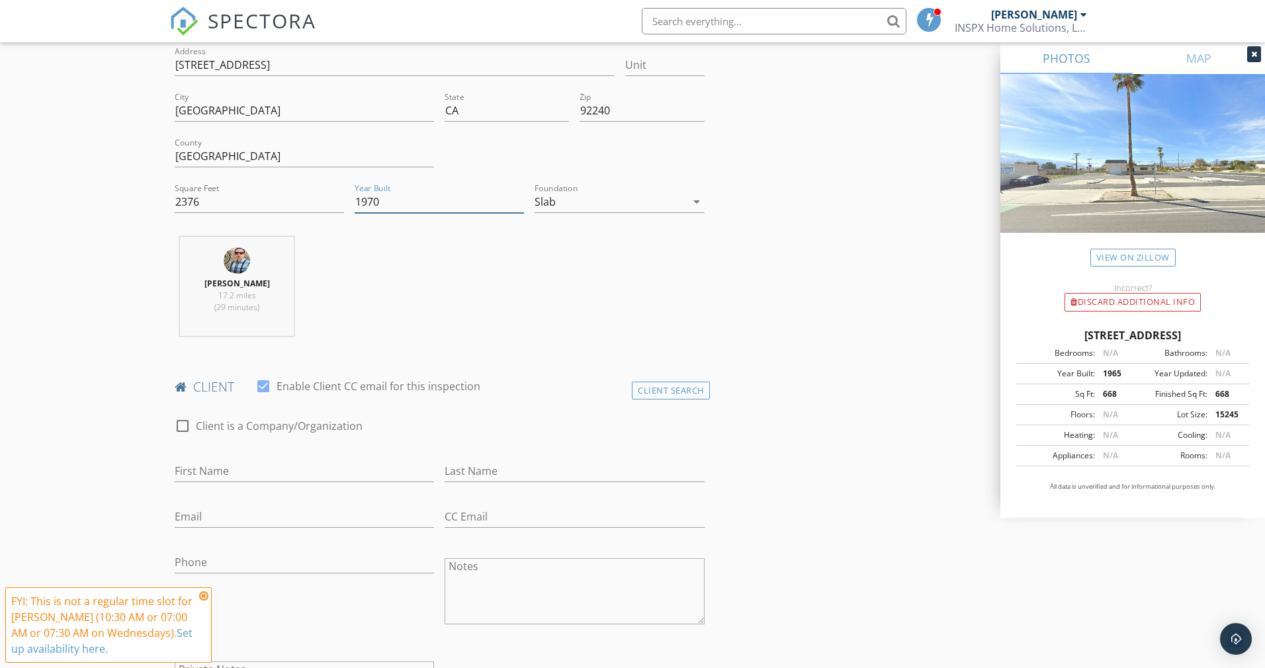
type input "1970"
click at [474, 328] on div "Paul Johnson 17.2 miles (29 minutes)" at bounding box center [439, 292] width 541 height 110
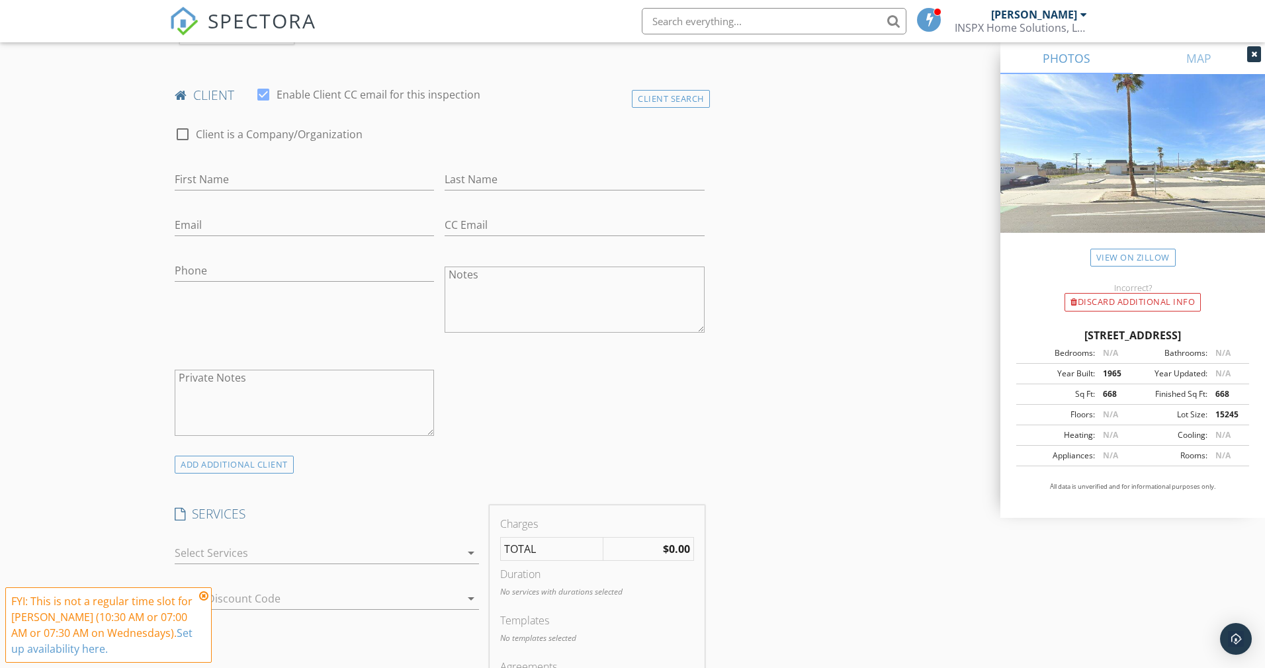
scroll to position [624, 0]
click at [318, 550] on div at bounding box center [318, 552] width 286 height 21
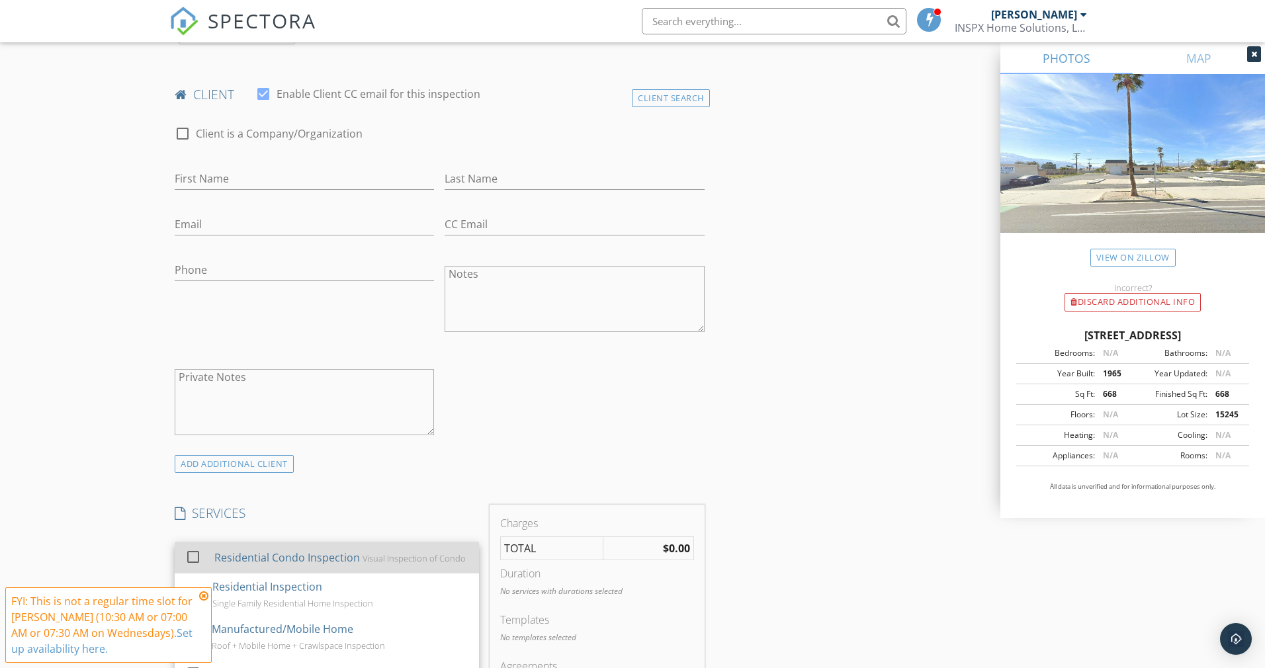
click at [321, 565] on div "Residential Condo Inspection Visual Inspection of Condo" at bounding box center [341, 558] width 254 height 26
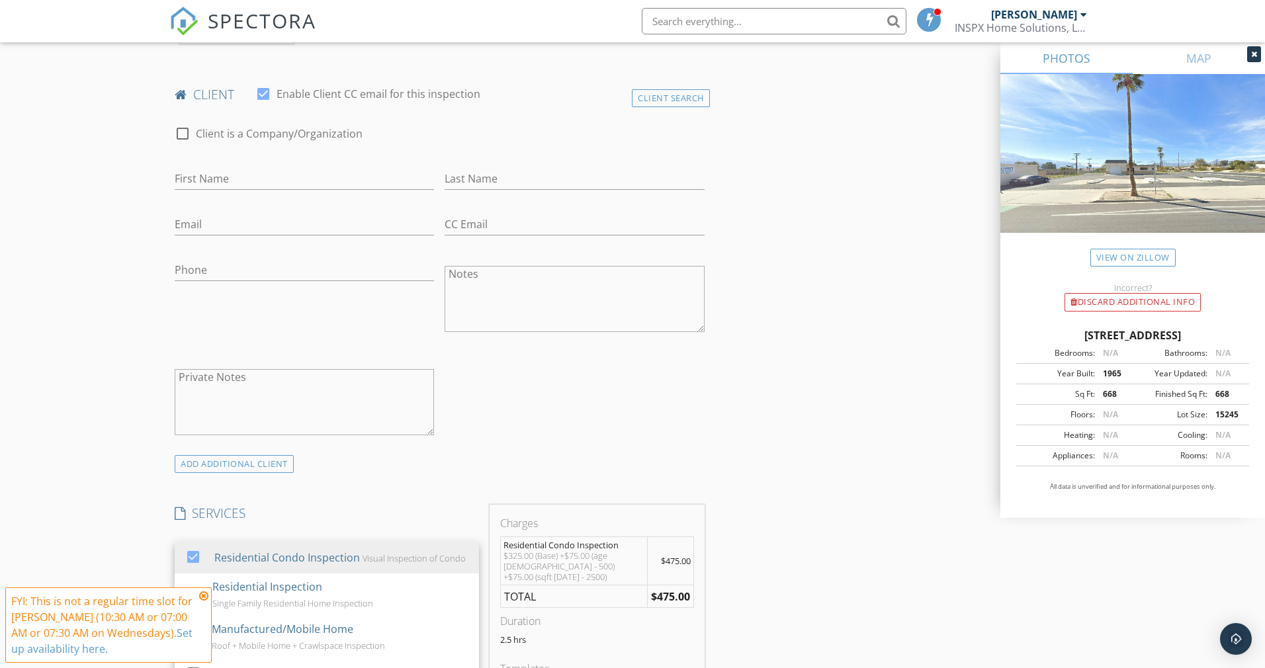
click at [573, 468] on div "ADD ADDITIONAL client" at bounding box center [439, 464] width 541 height 18
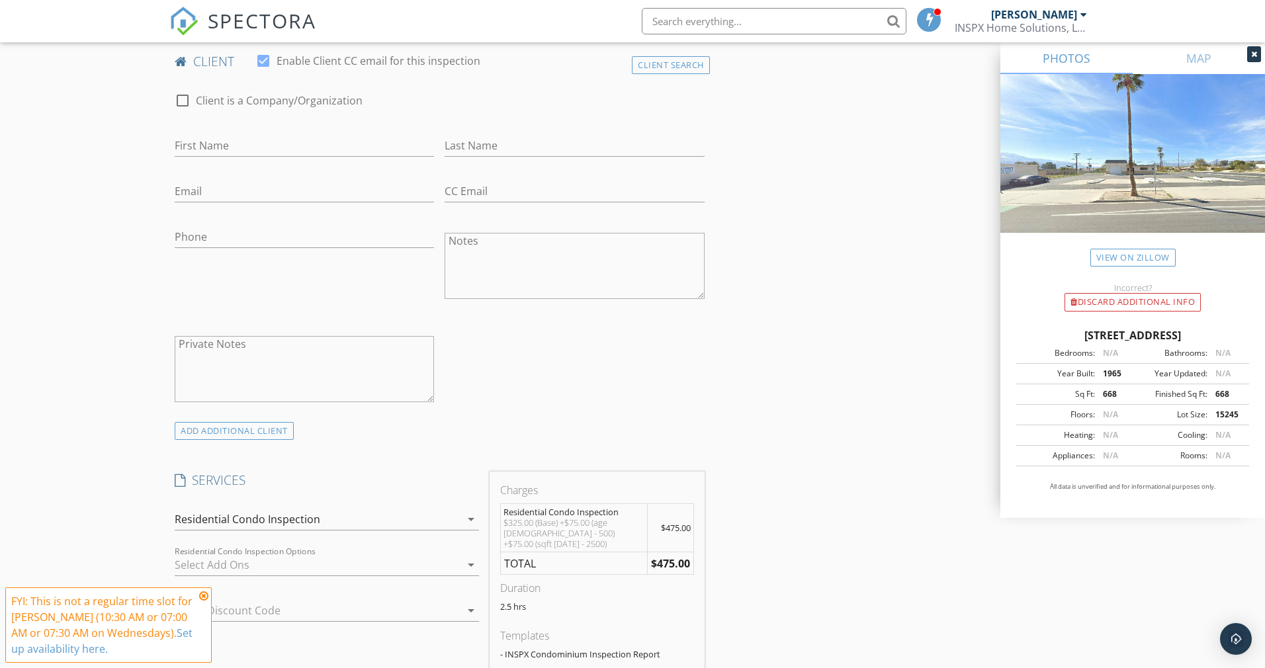
scroll to position [733, 0]
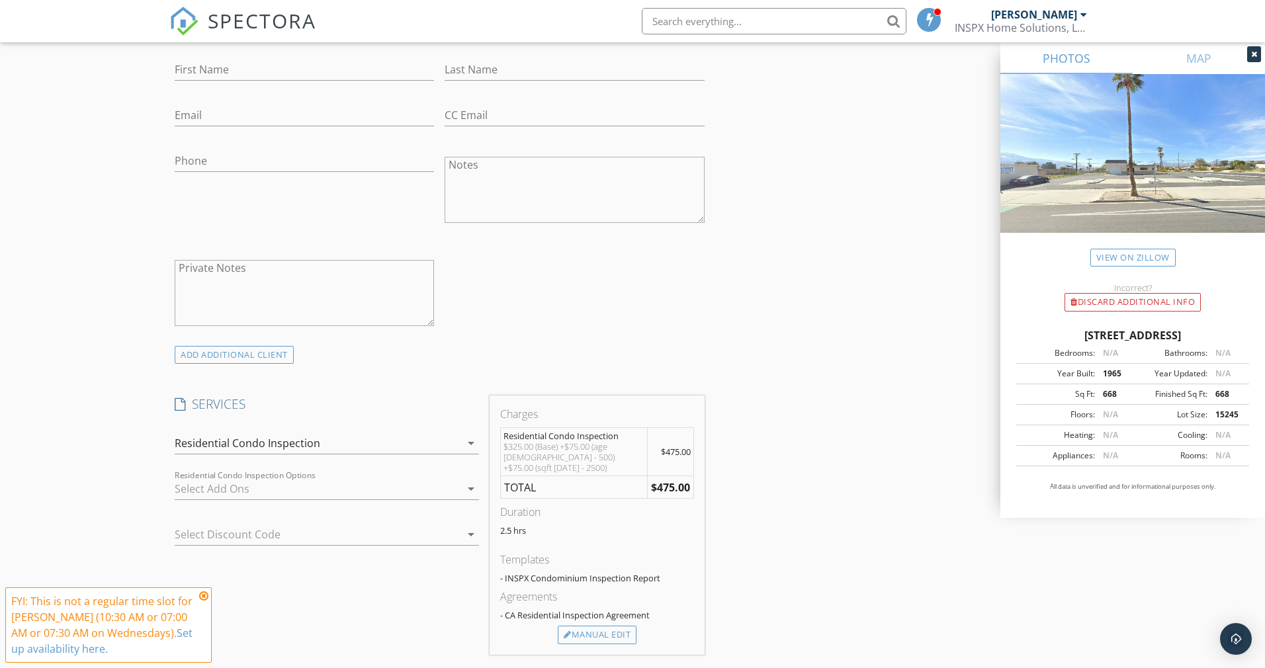
click at [381, 436] on div "Residential Condo Inspection" at bounding box center [318, 443] width 286 height 21
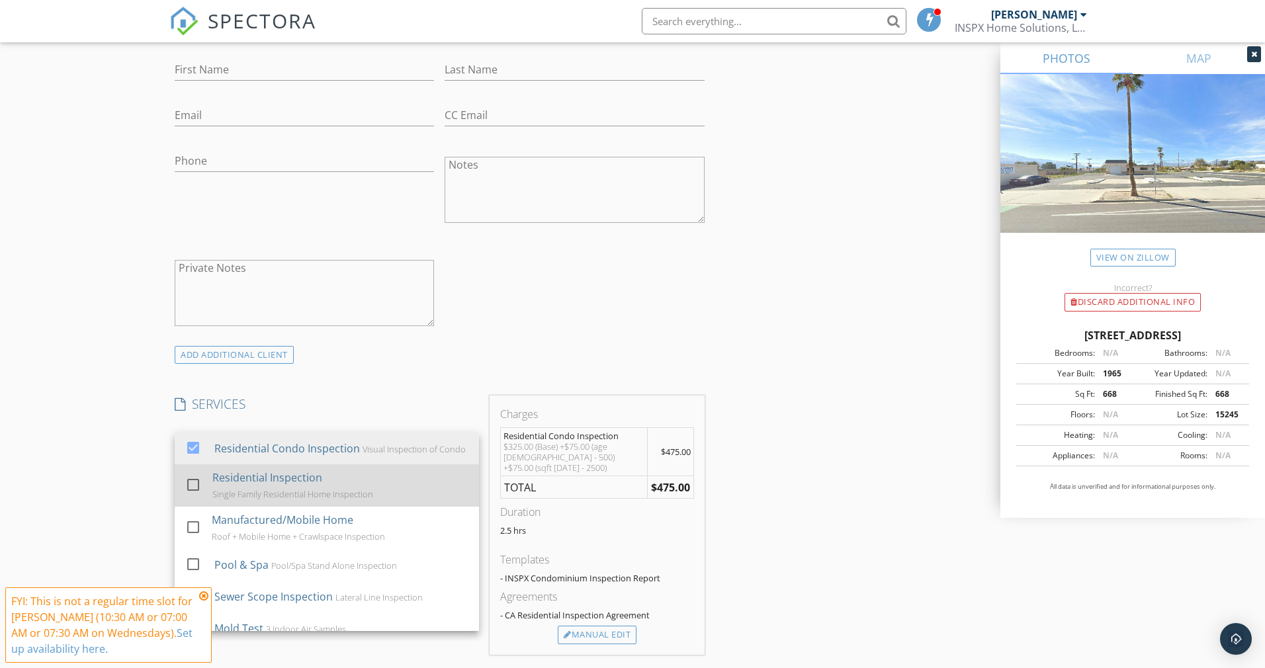
click at [372, 494] on div "Residential Inspection Single Family Residential Home Inspection" at bounding box center [340, 486] width 256 height 42
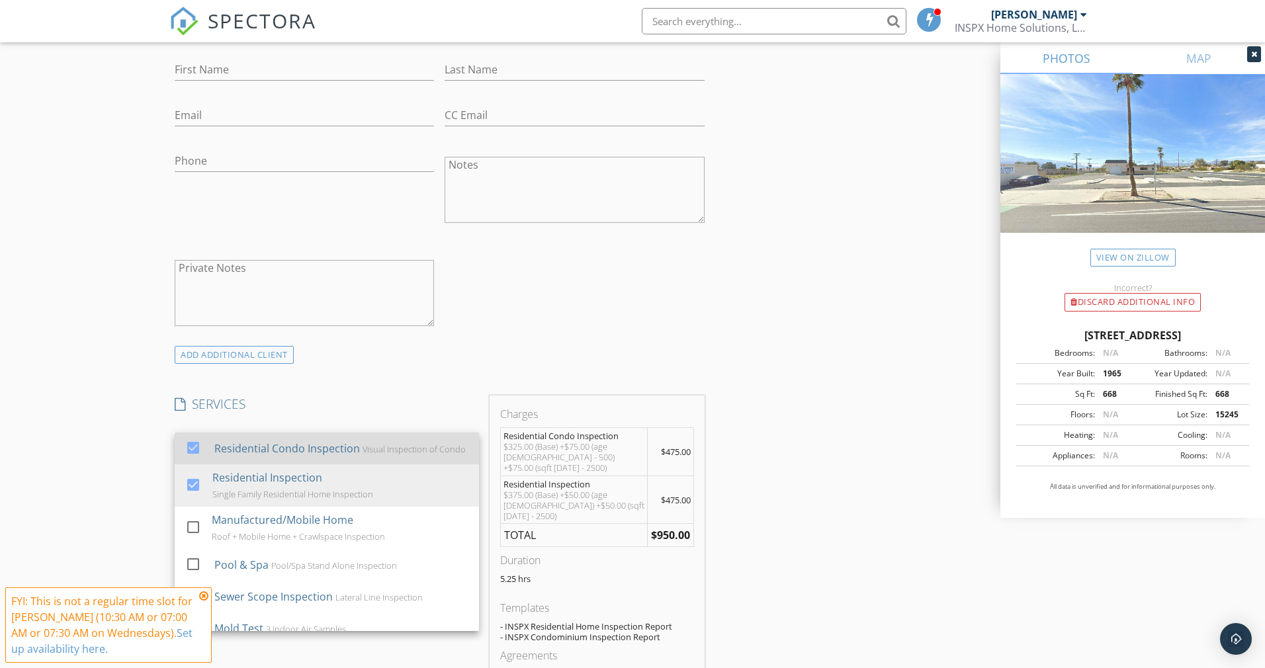
click at [364, 441] on div "Residential Condo Inspection Visual Inspection of Condo" at bounding box center [341, 448] width 254 height 26
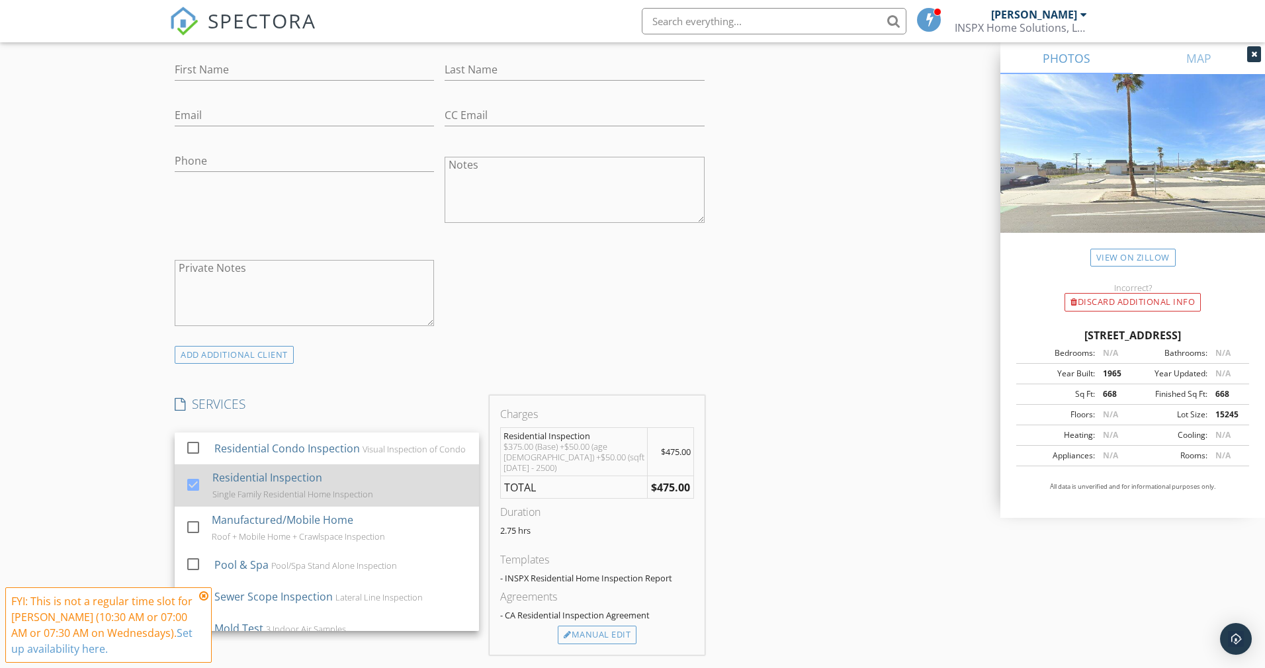
click at [326, 493] on div "Residential Inspection Single Family Residential Home Inspection" at bounding box center [340, 486] width 256 height 42
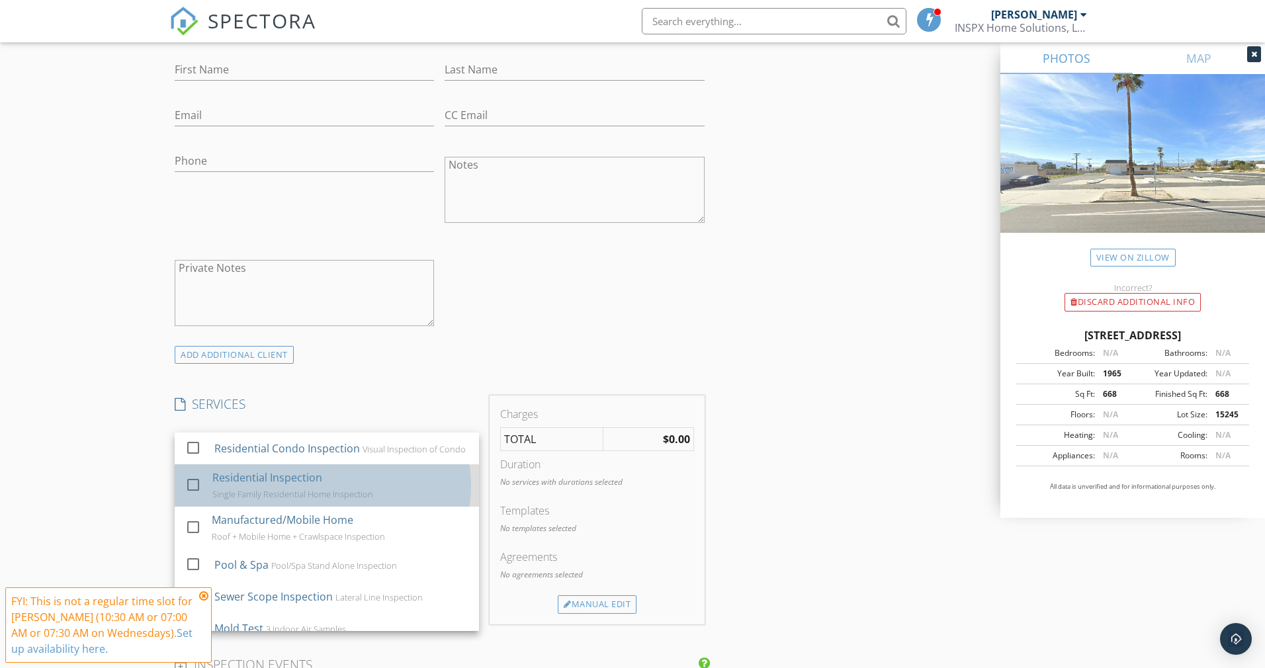
click at [326, 495] on div "Residential Inspection Single Family Residential Home Inspection" at bounding box center [340, 486] width 256 height 42
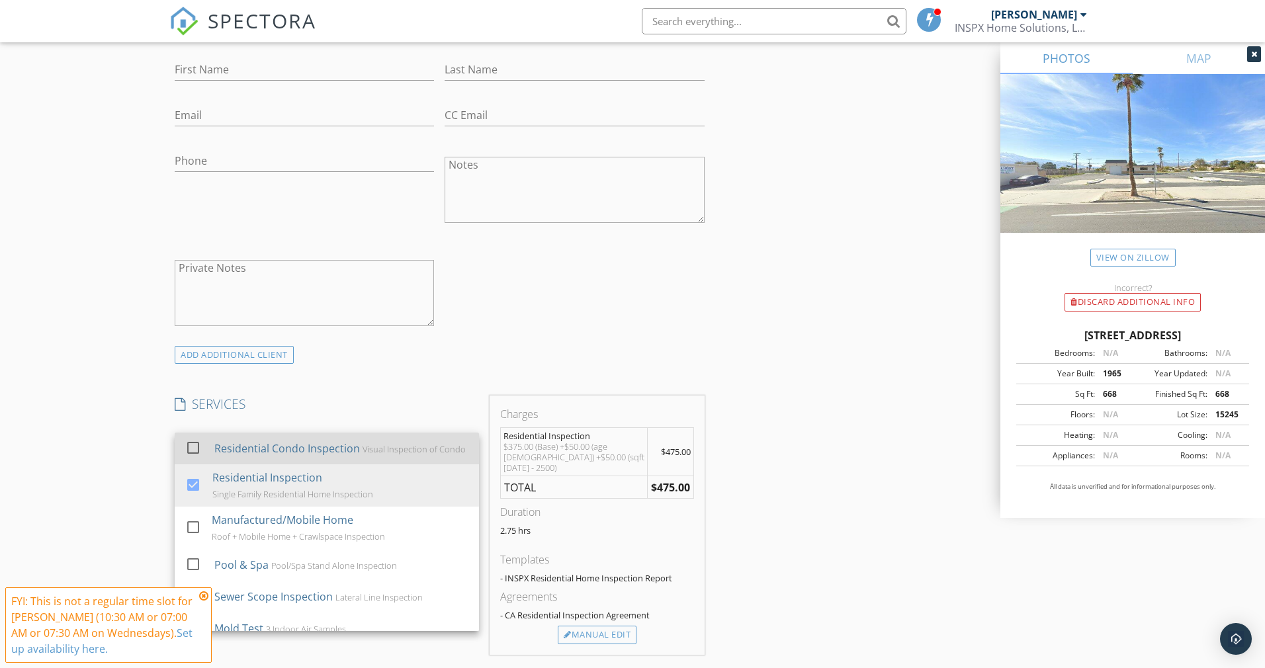
click at [325, 447] on div "Residential Condo Inspection" at bounding box center [287, 449] width 146 height 16
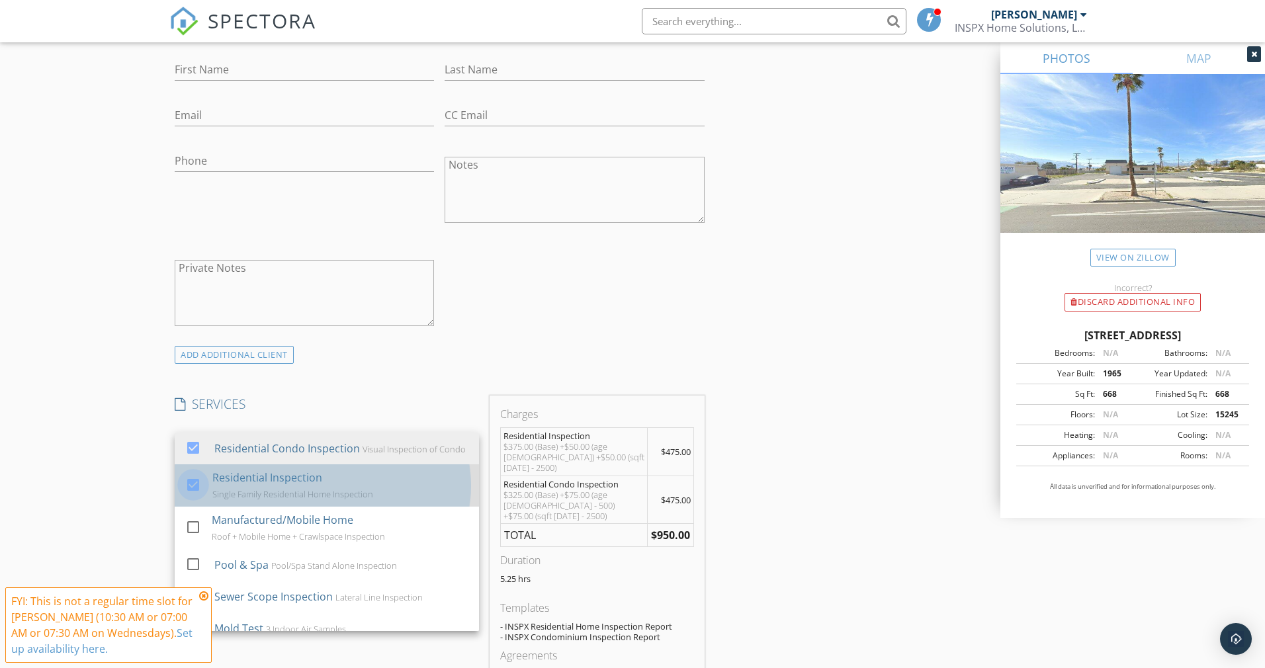
click at [193, 490] on div at bounding box center [193, 485] width 22 height 22
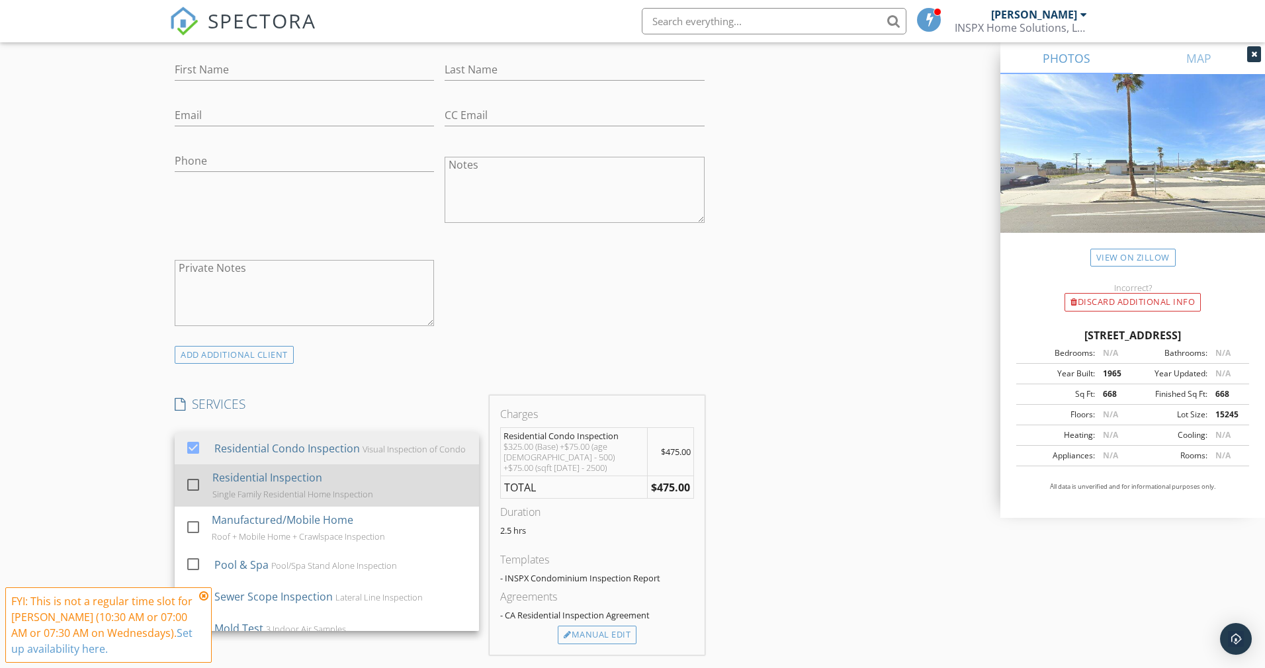
click at [192, 490] on div at bounding box center [193, 485] width 22 height 22
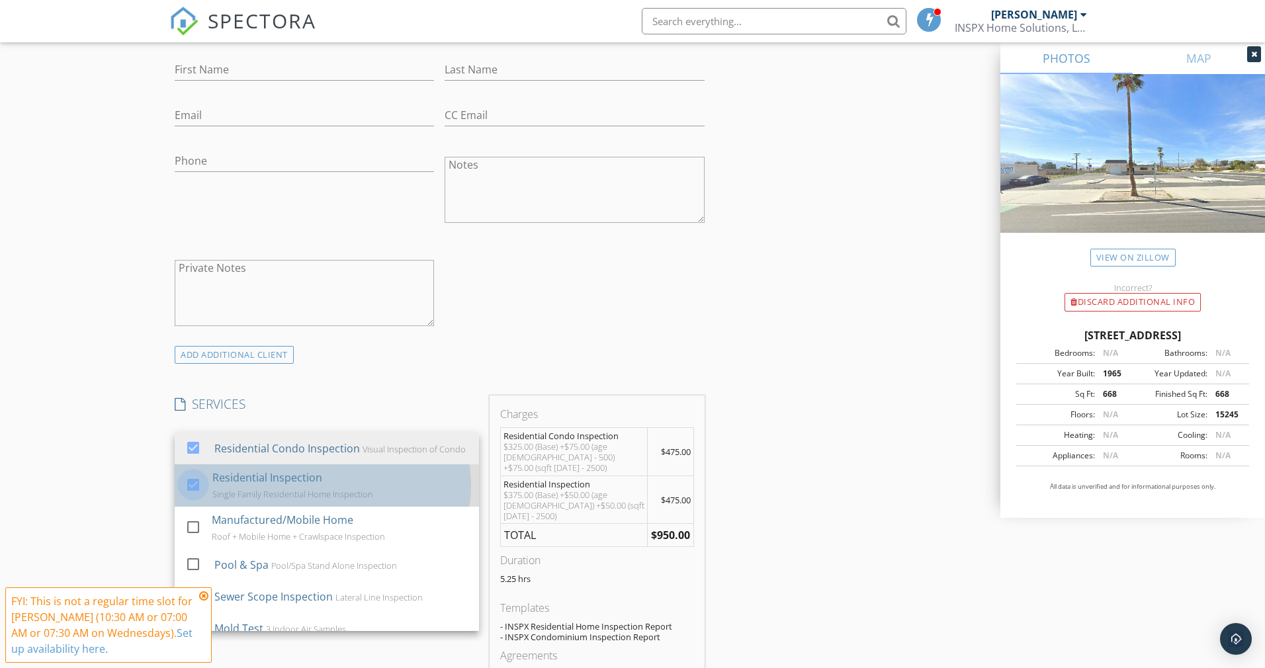
click at [193, 490] on div at bounding box center [193, 485] width 22 height 22
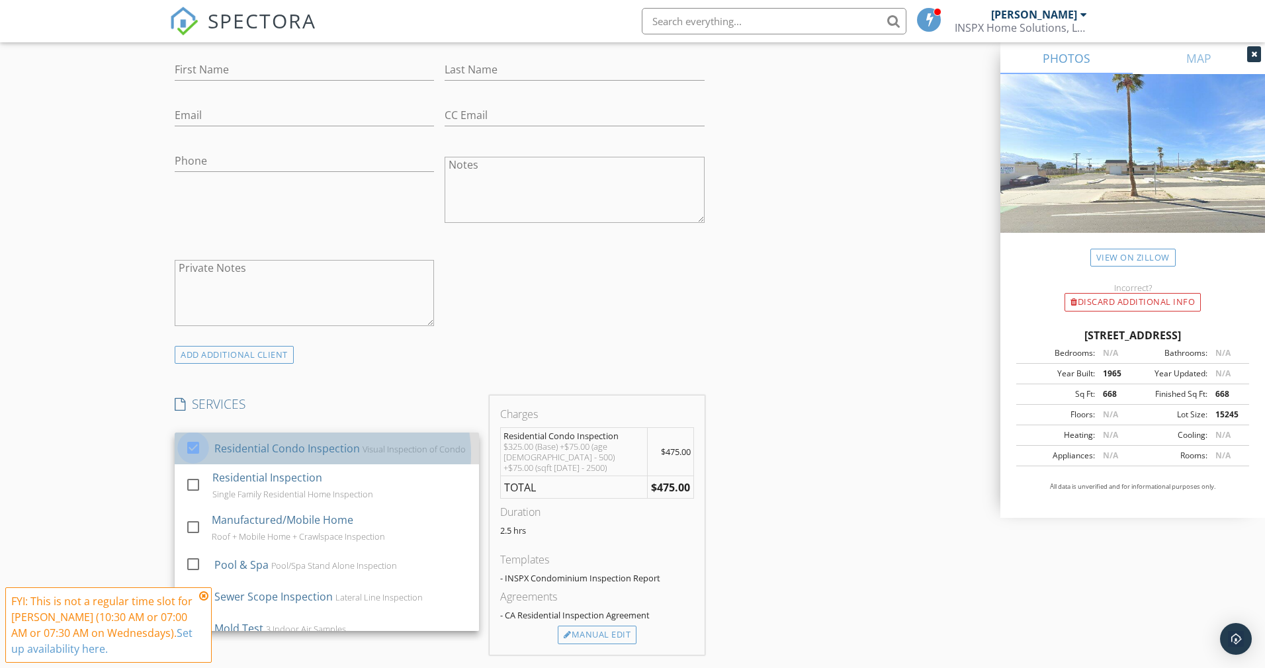
click at [196, 457] on div at bounding box center [193, 448] width 22 height 22
checkbox input "false"
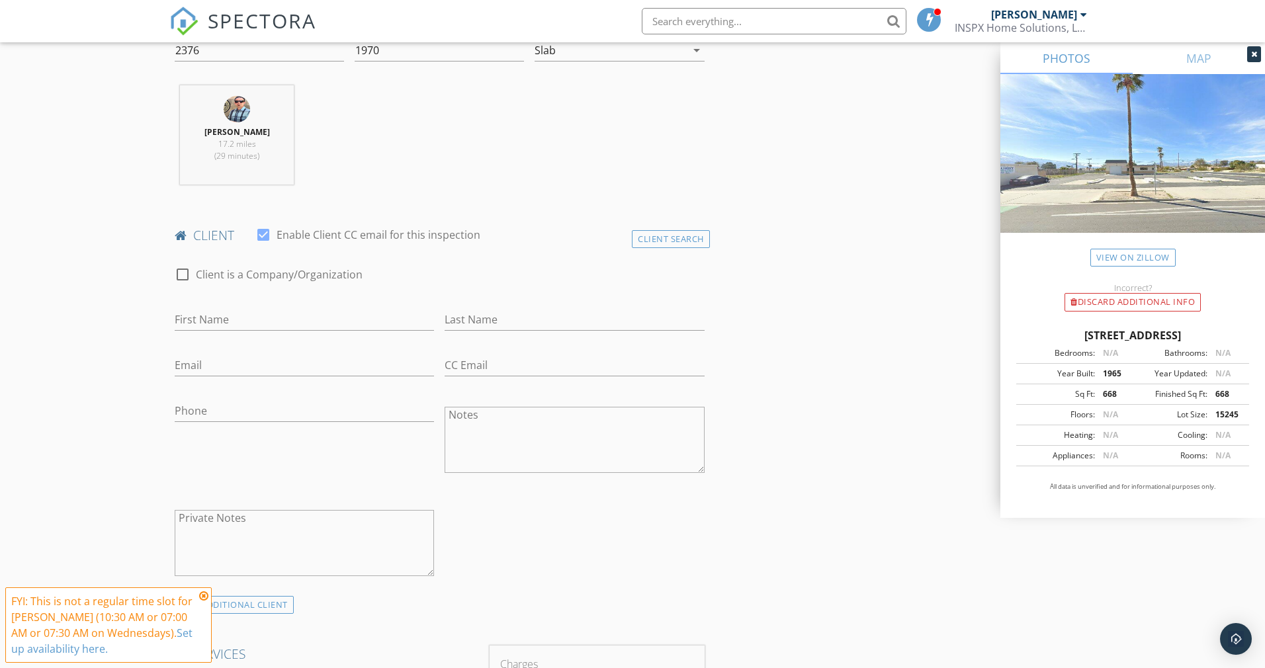
scroll to position [0, 0]
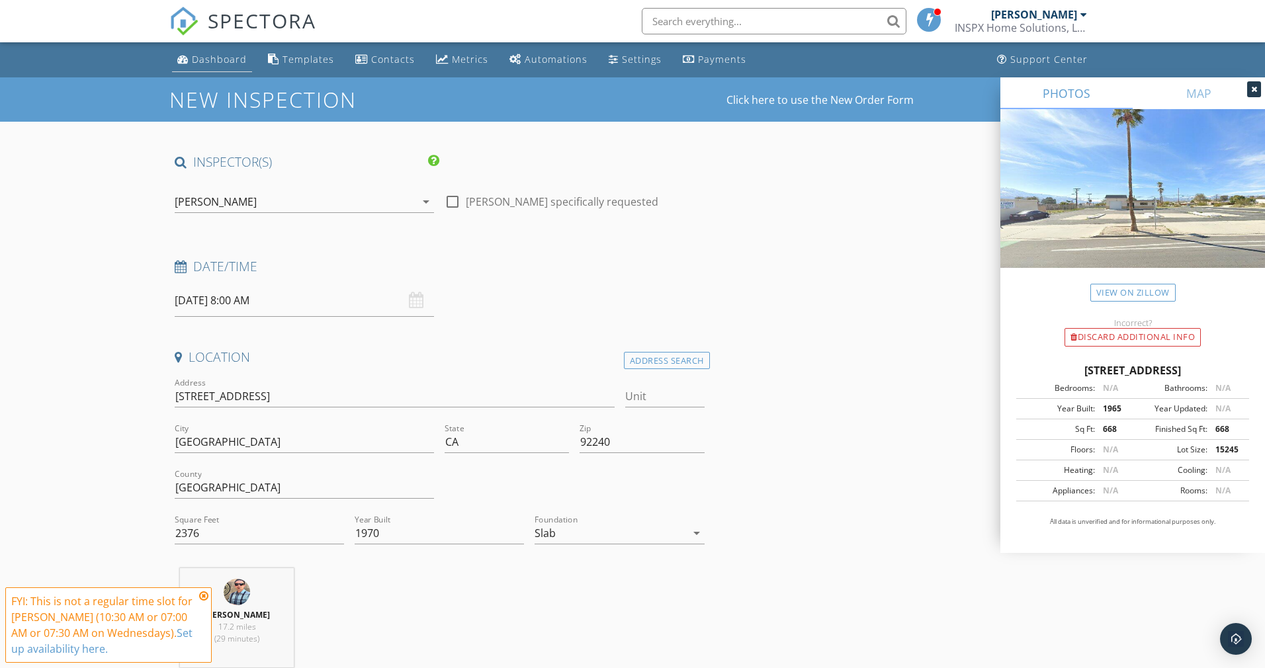
click at [240, 67] on link "Dashboard" at bounding box center [212, 60] width 80 height 24
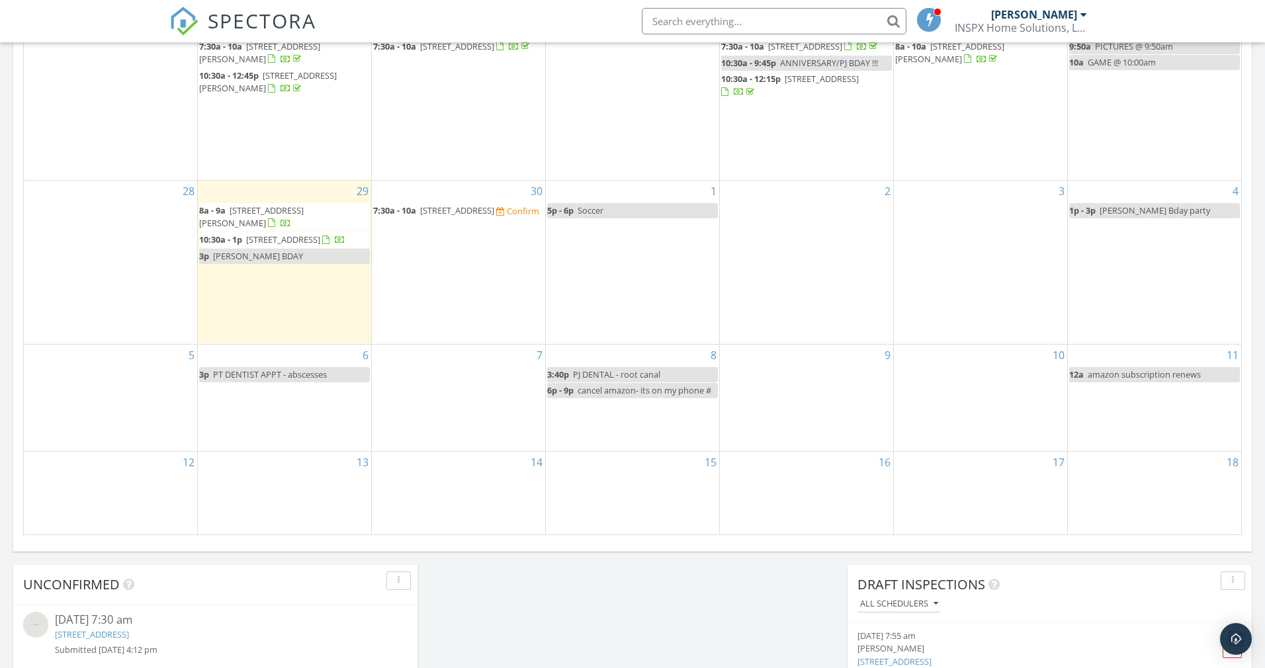
scroll to position [679, 0]
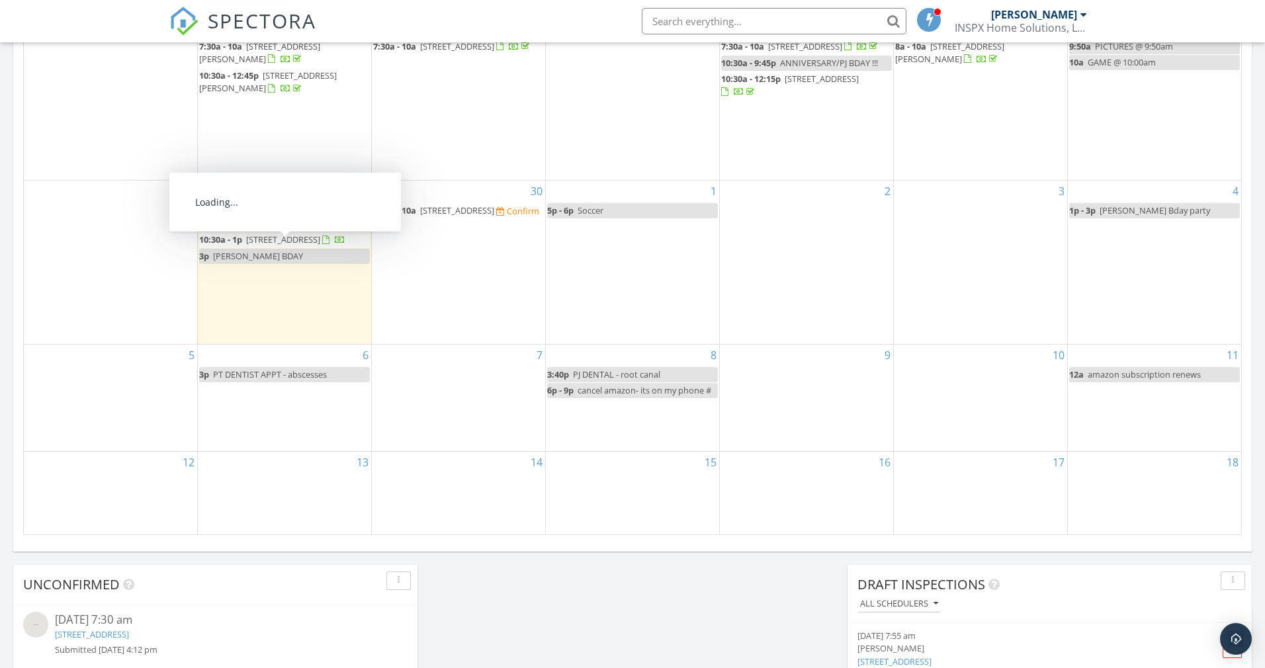
click at [470, 216] on span "1263 Otono Dr, Palm Springs 92264" at bounding box center [457, 210] width 74 height 12
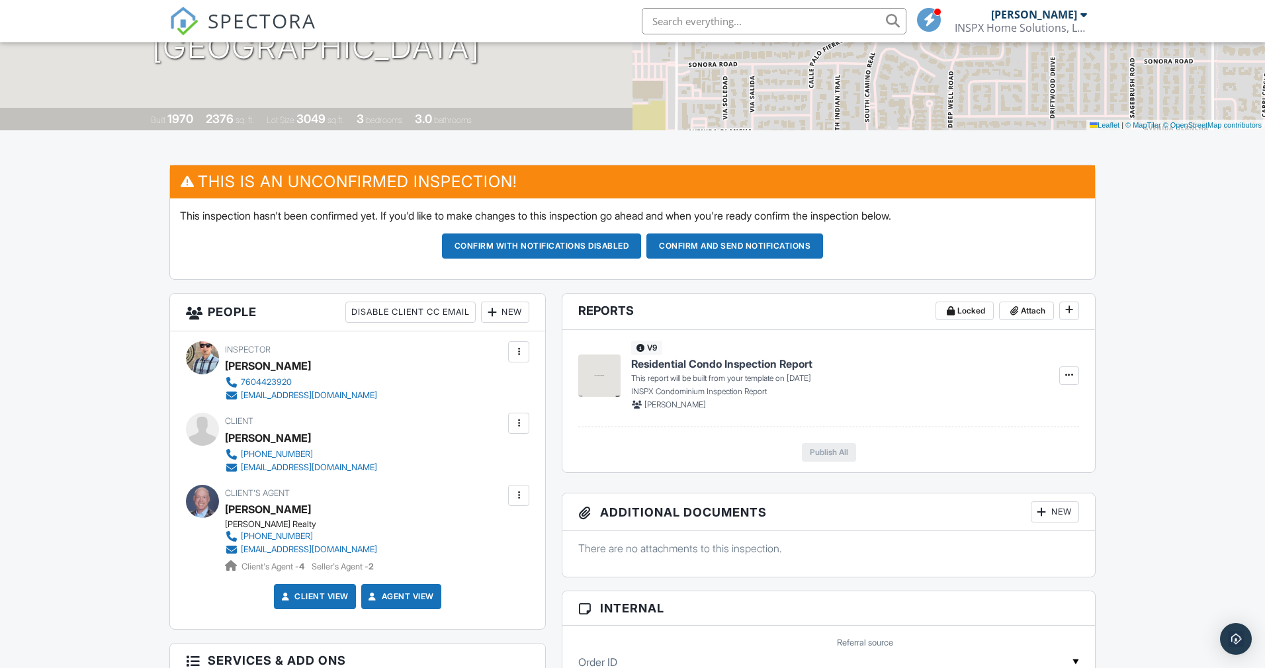
scroll to position [277, 0]
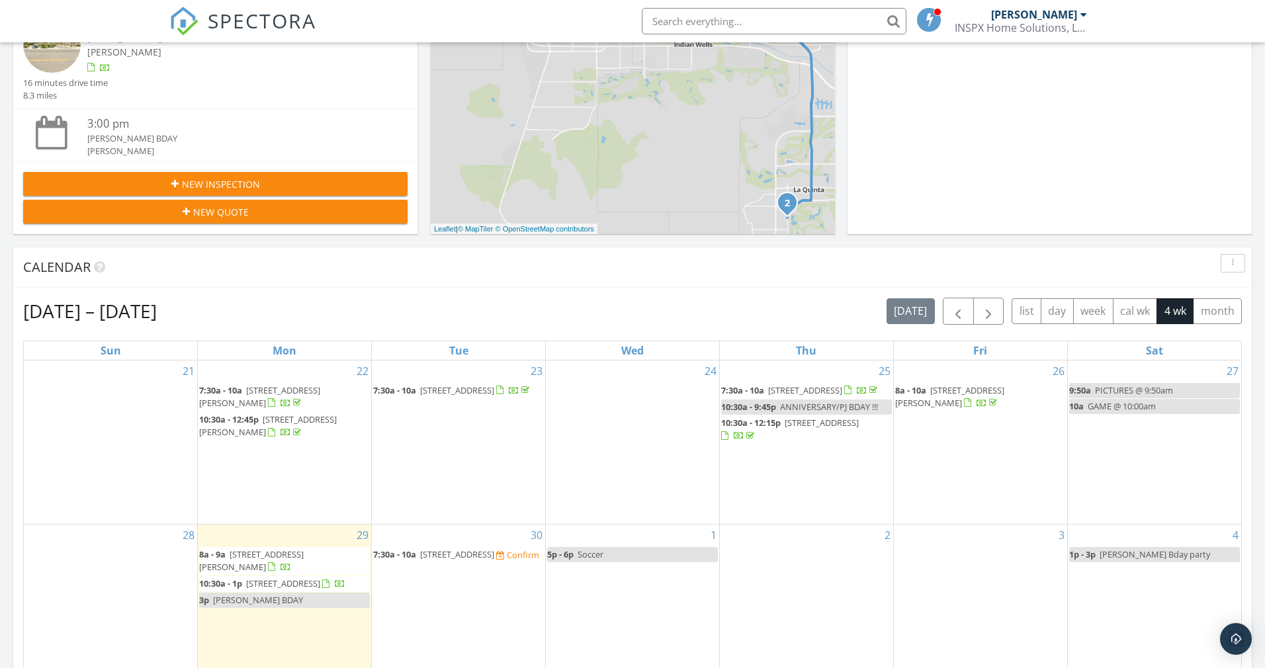
scroll to position [590, 0]
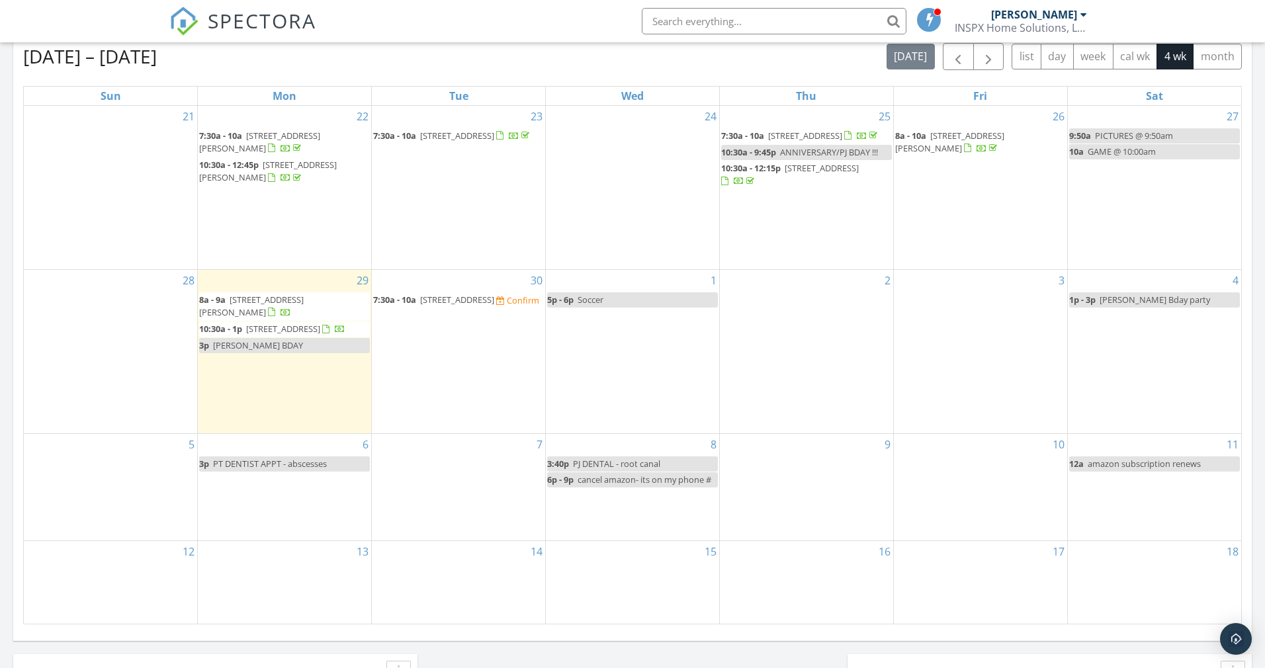
click at [475, 304] on span "[STREET_ADDRESS]" at bounding box center [457, 300] width 74 height 12
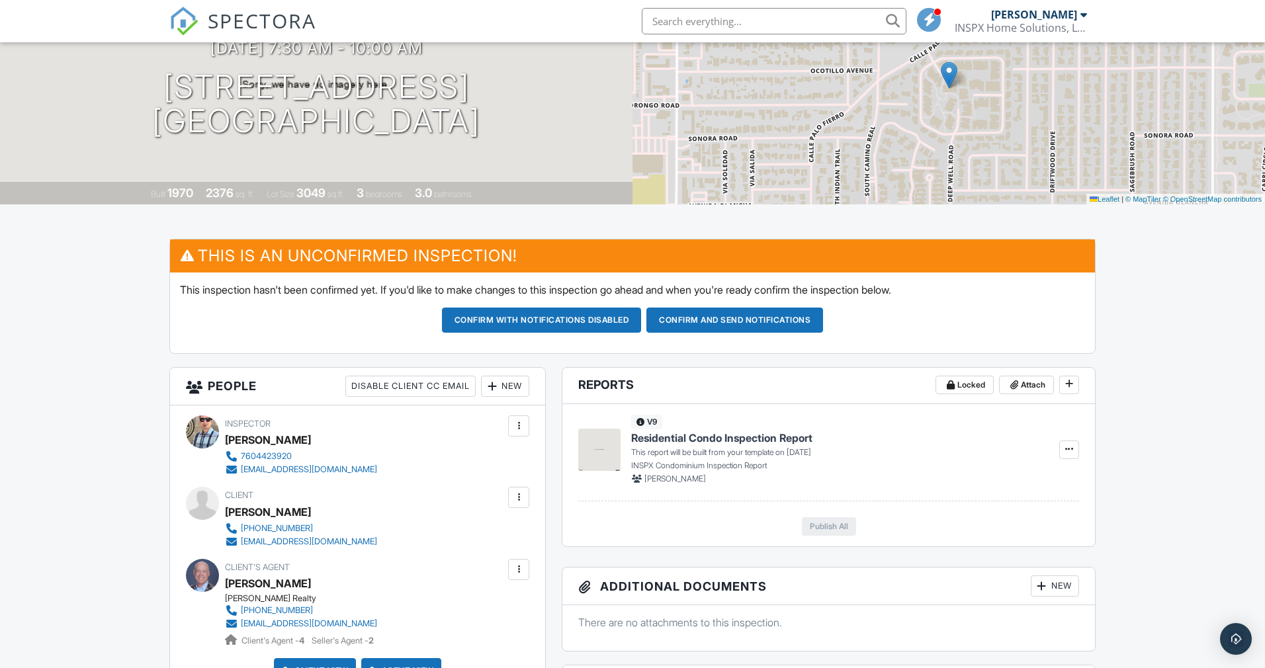
scroll to position [150, 0]
